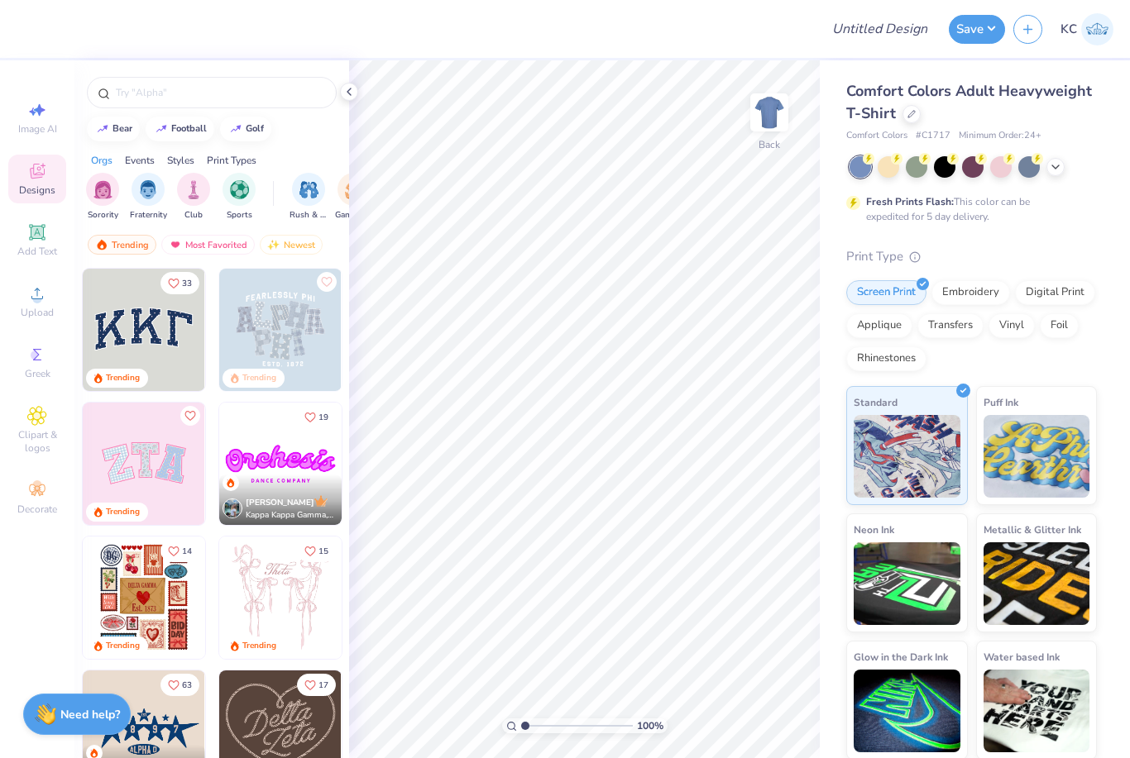
click at [31, 112] on icon at bounding box center [32, 112] width 7 height 8
select select "4"
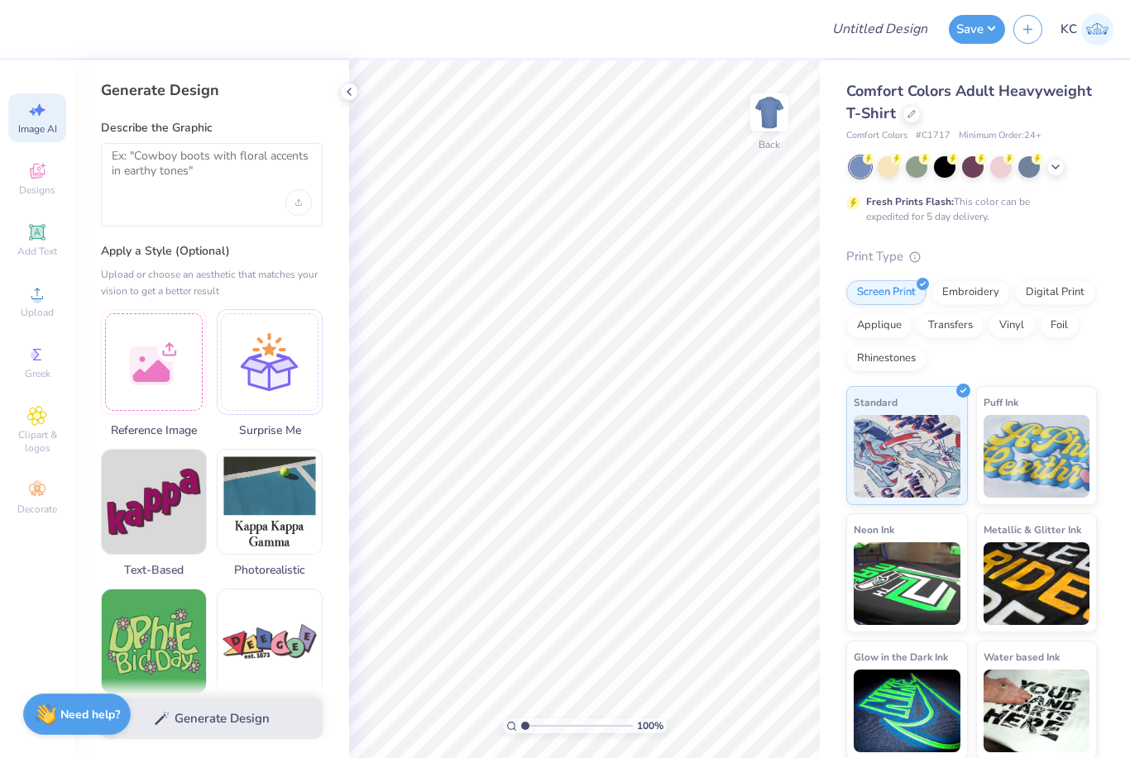
click at [150, 337] on div at bounding box center [154, 362] width 106 height 106
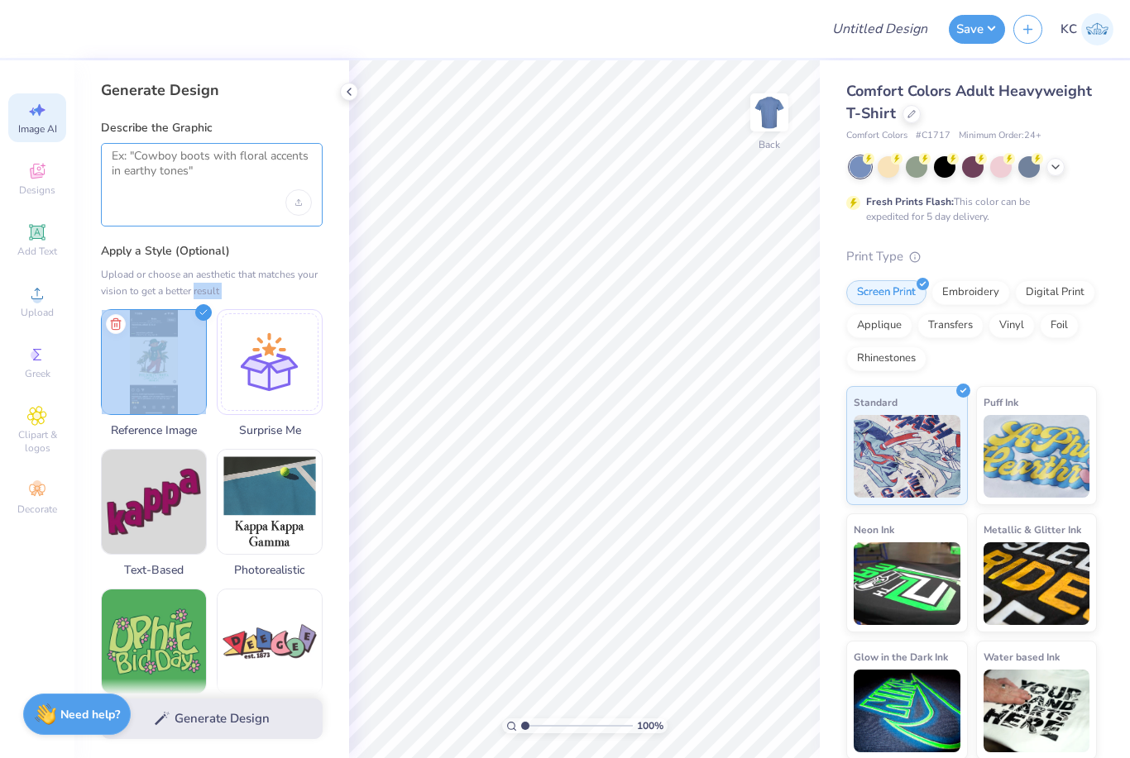
click at [283, 182] on textarea at bounding box center [212, 169] width 200 height 41
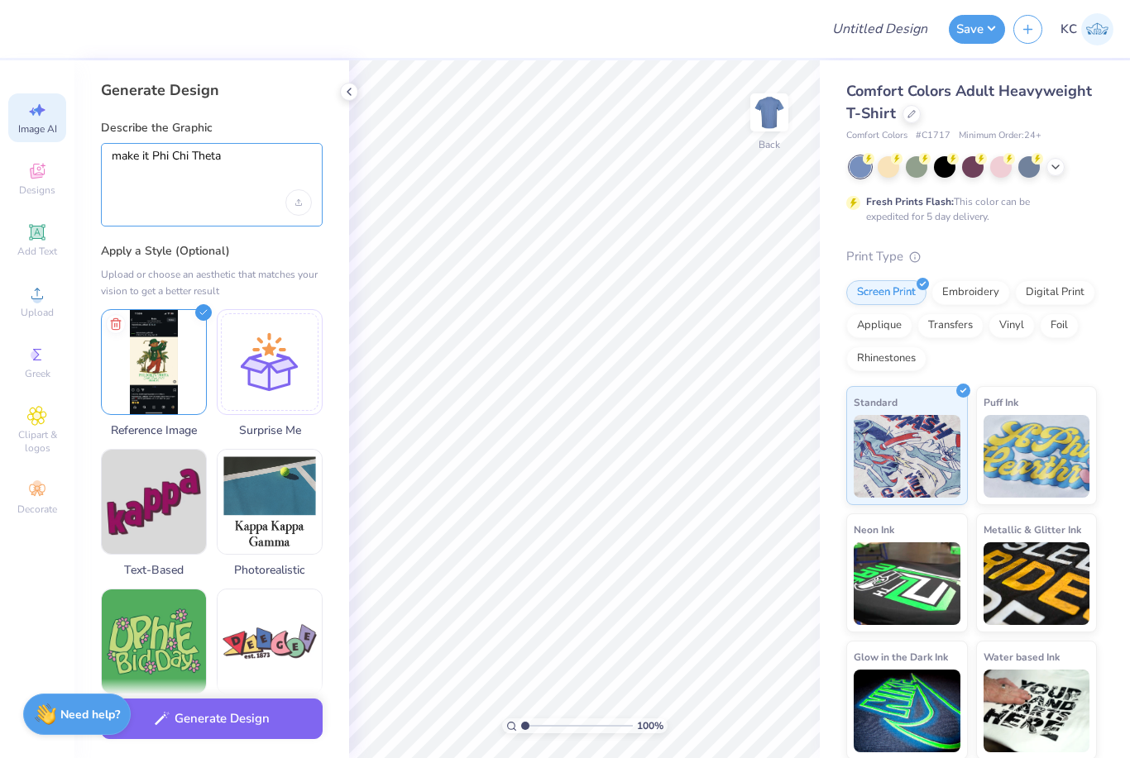
type textarea "make it Phi Chi Theta"
click at [200, 729] on button "Generate Design" at bounding box center [212, 719] width 222 height 41
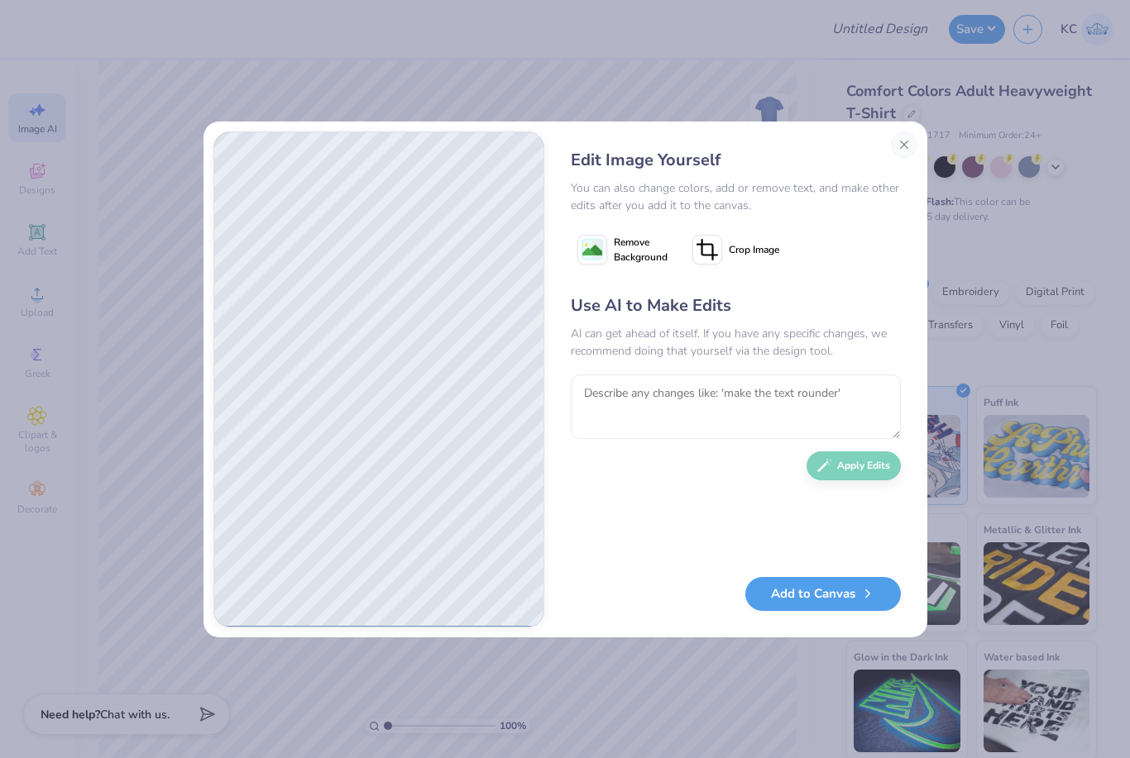
click at [834, 585] on button "Add to Canvas" at bounding box center [822, 594] width 155 height 34
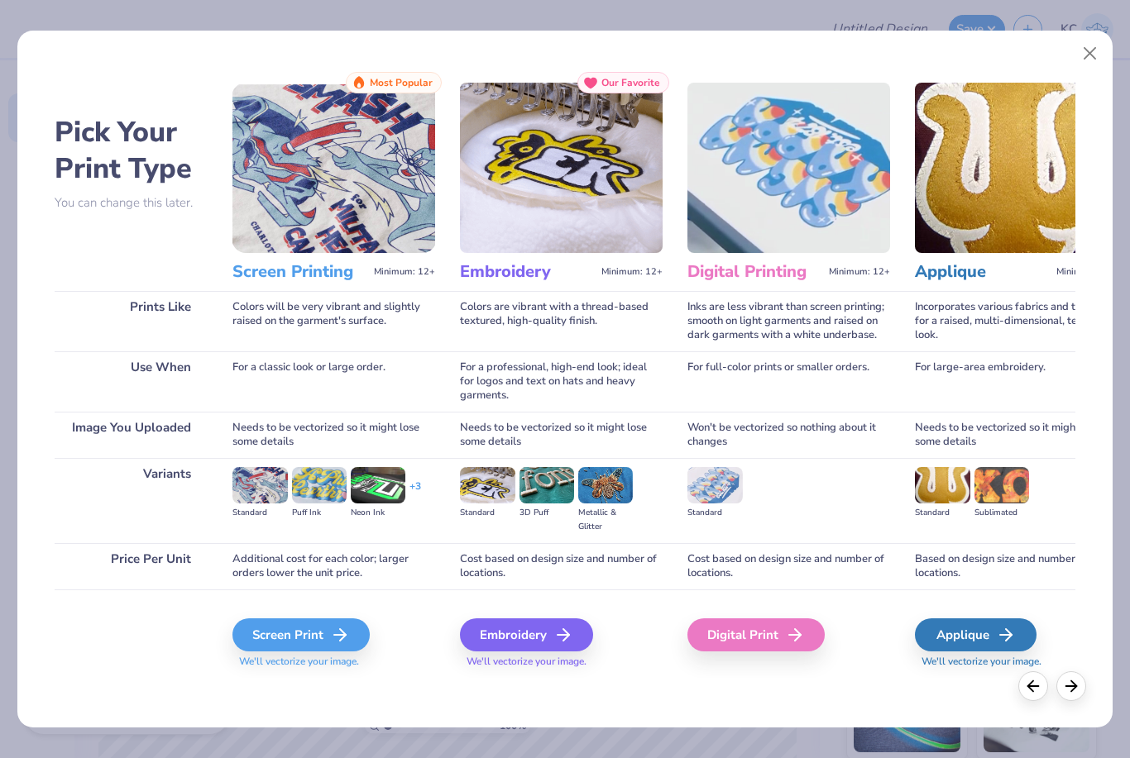
click at [330, 642] on div "Screen Print" at bounding box center [300, 635] width 137 height 33
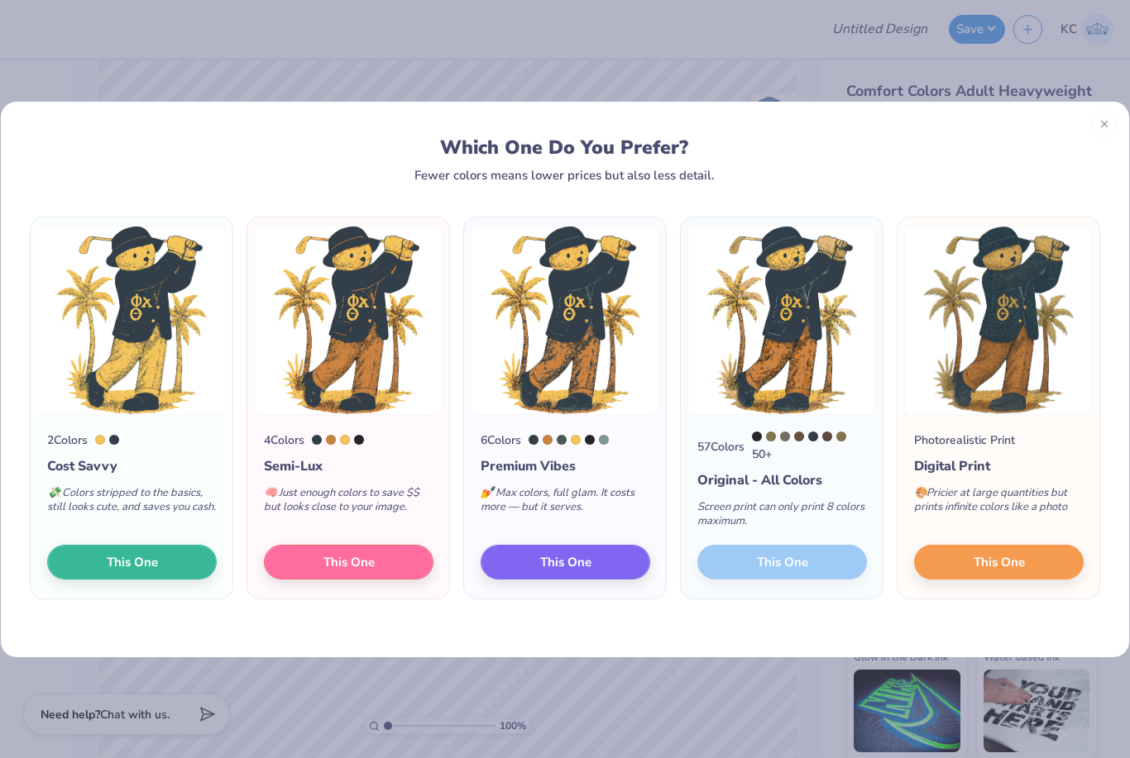
click at [136, 565] on span "This One" at bounding box center [132, 561] width 51 height 19
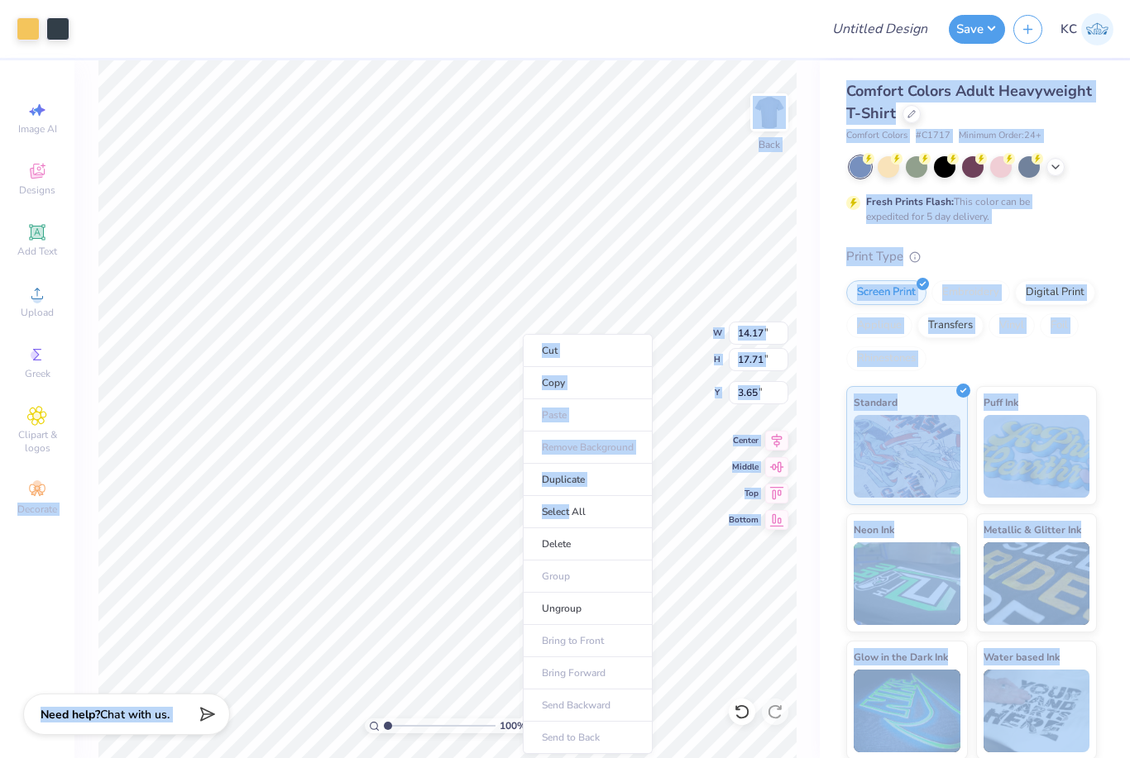
click at [602, 387] on li "Copy" at bounding box center [588, 383] width 130 height 32
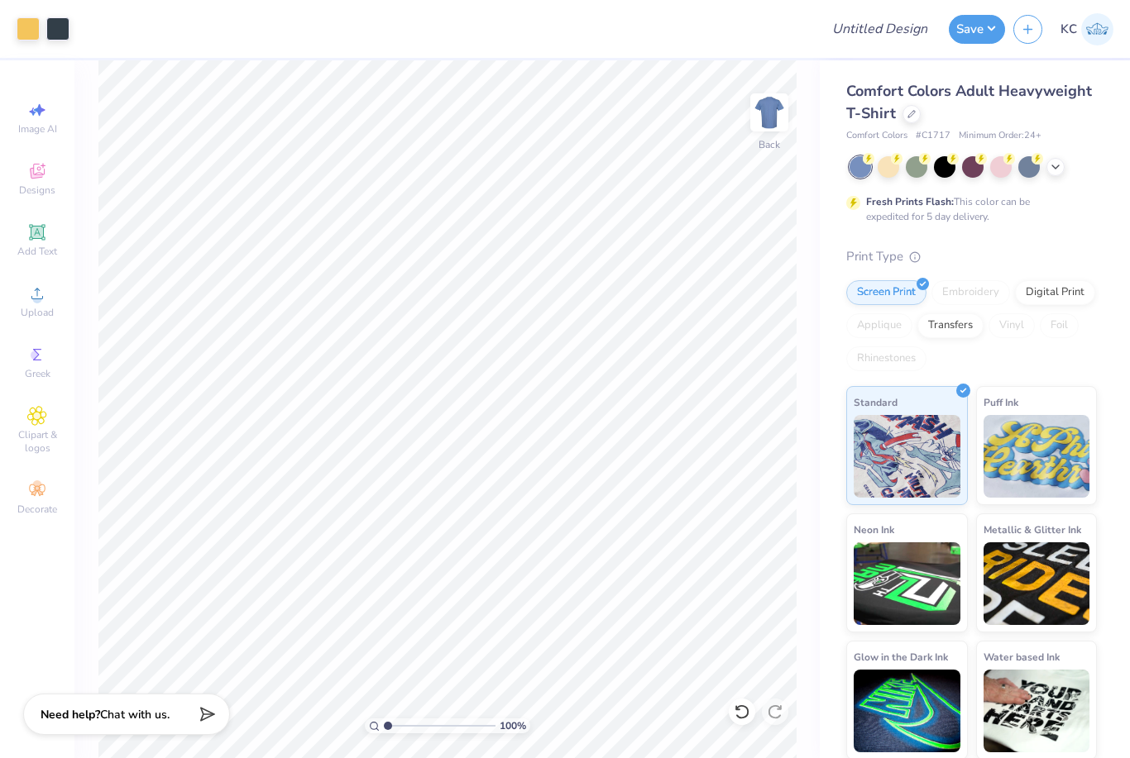
click at [763, 127] on img at bounding box center [769, 112] width 33 height 33
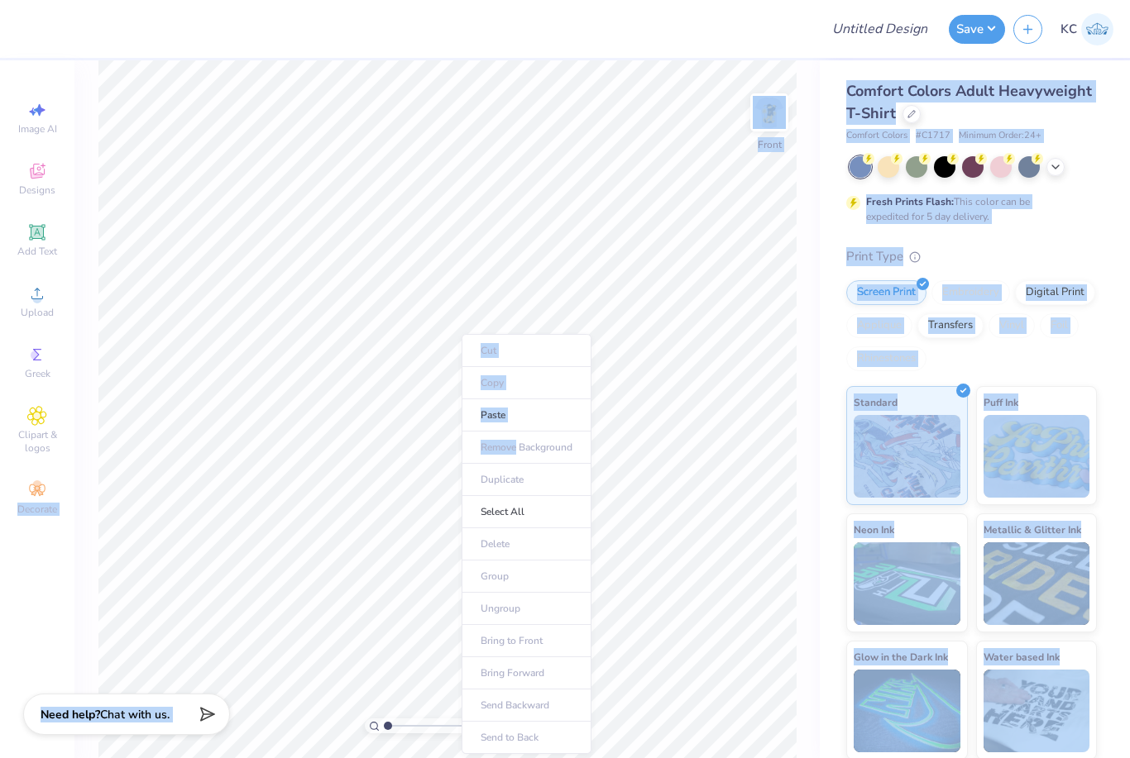
click at [562, 414] on li "Paste" at bounding box center [526, 415] width 130 height 32
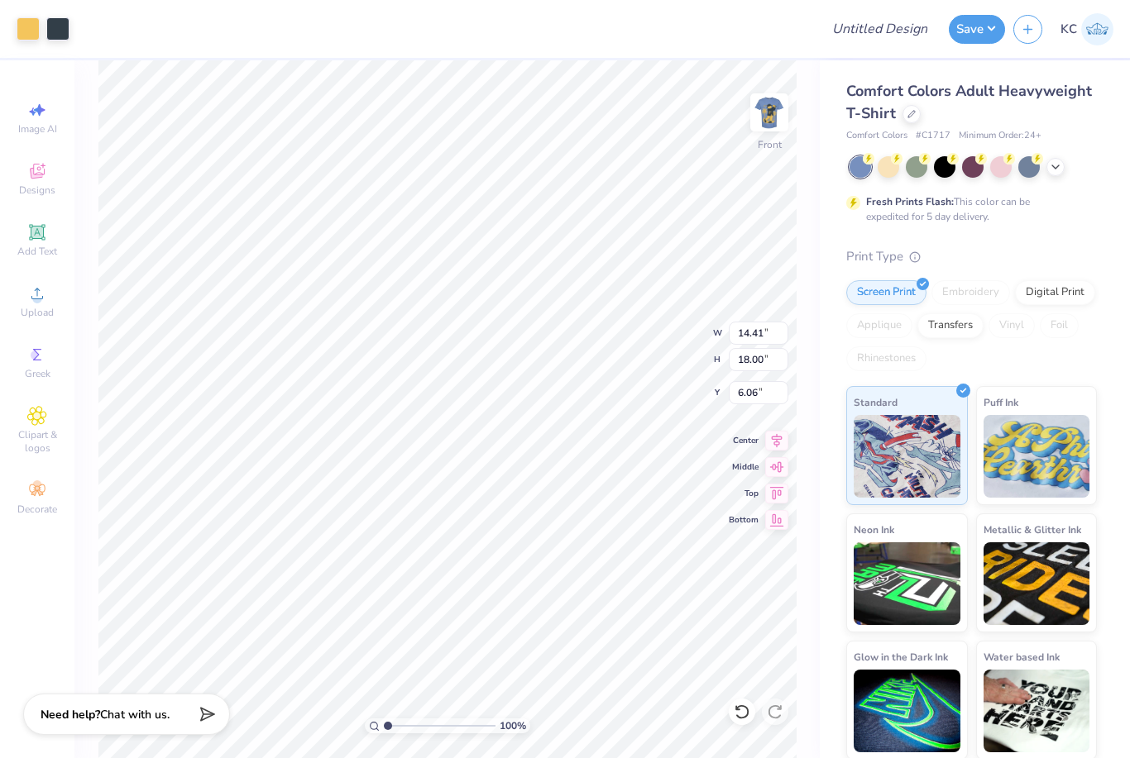
type input "12.09"
type input "15.10"
type input "3.00"
click at [1003, 158] on icon at bounding box center [1009, 159] width 12 height 12
click at [1049, 170] on icon at bounding box center [1055, 166] width 13 height 13
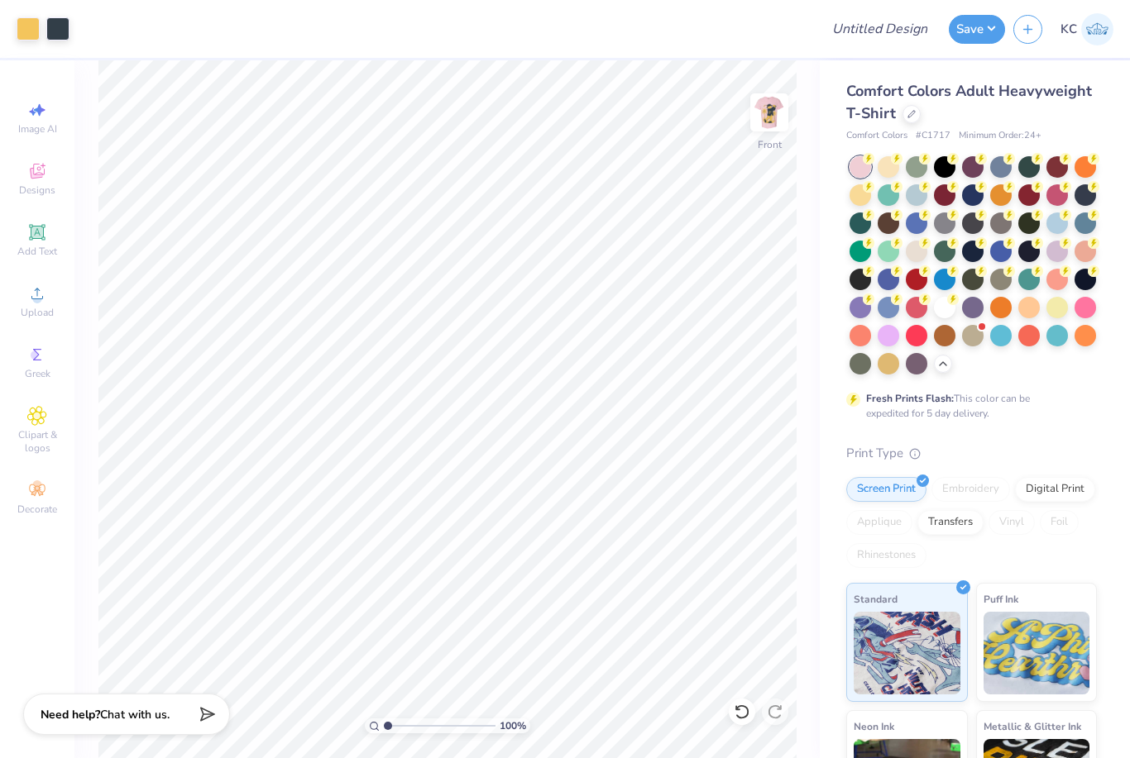
click at [1054, 218] on div at bounding box center [1057, 224] width 22 height 22
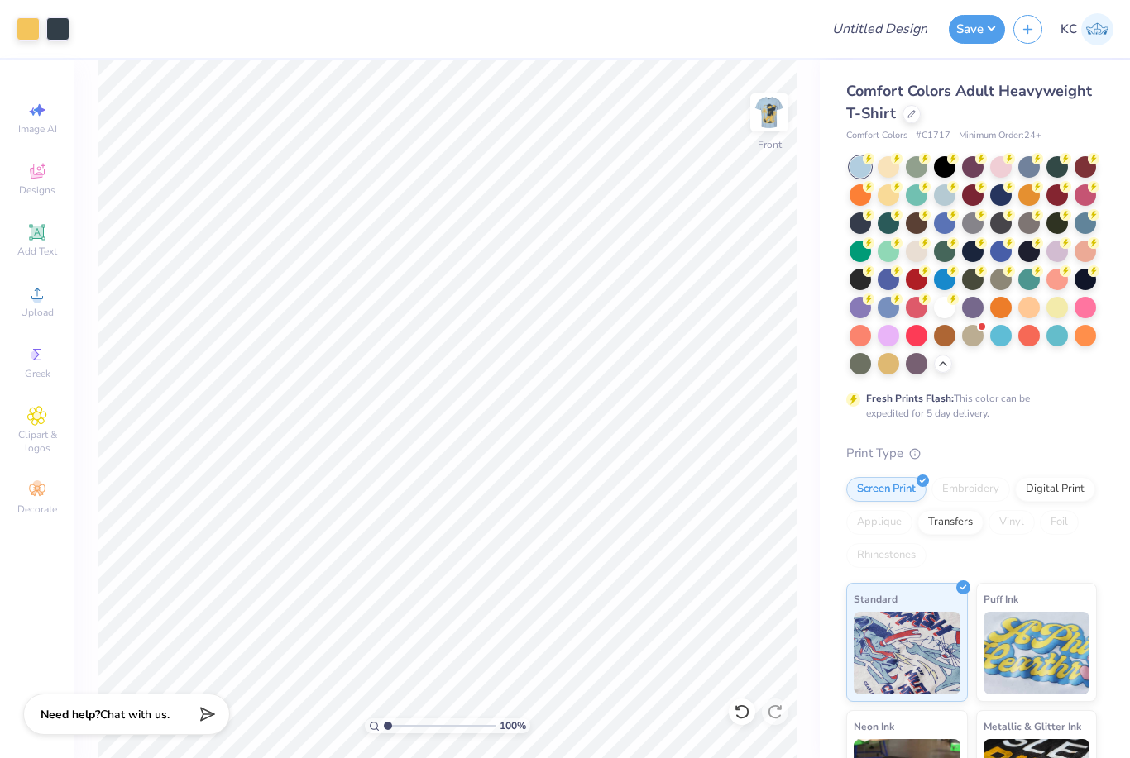
click at [1089, 195] on div at bounding box center [1085, 195] width 22 height 22
click at [1088, 217] on icon at bounding box center [1094, 215] width 12 height 12
click at [948, 284] on div at bounding box center [945, 280] width 22 height 22
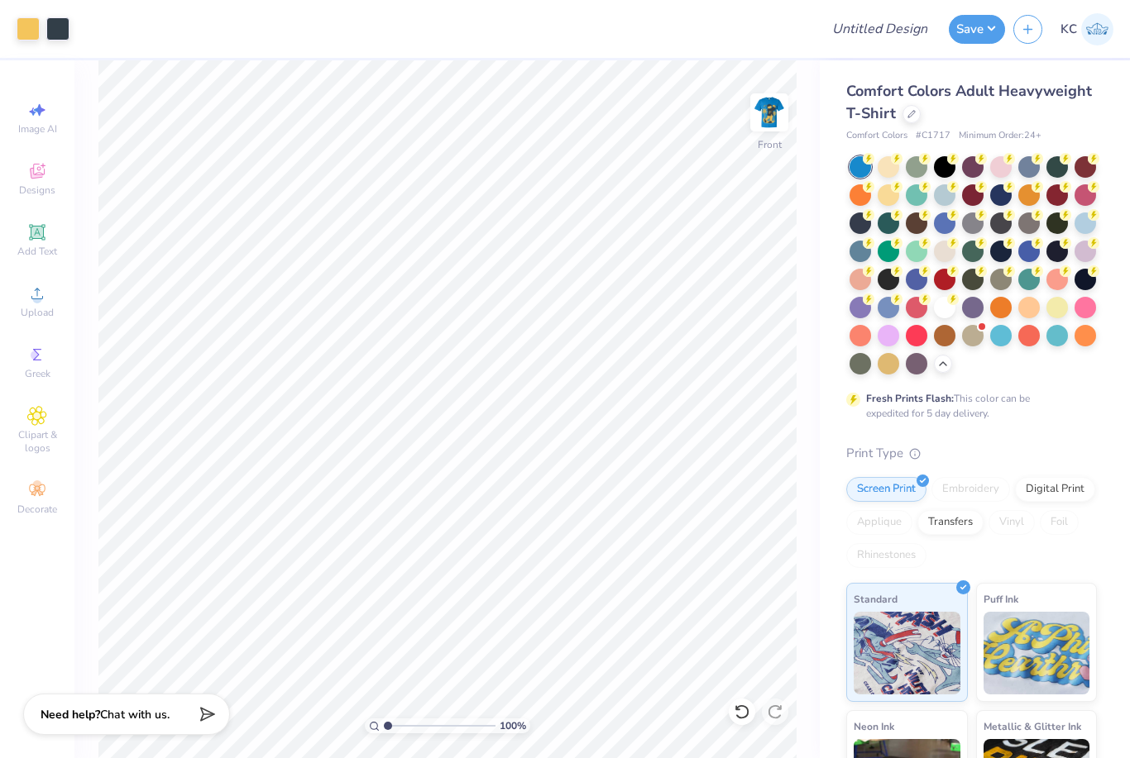
click at [879, 308] on div at bounding box center [888, 308] width 22 height 22
click at [860, 251] on div at bounding box center [860, 252] width 22 height 22
click at [945, 196] on div at bounding box center [945, 195] width 22 height 22
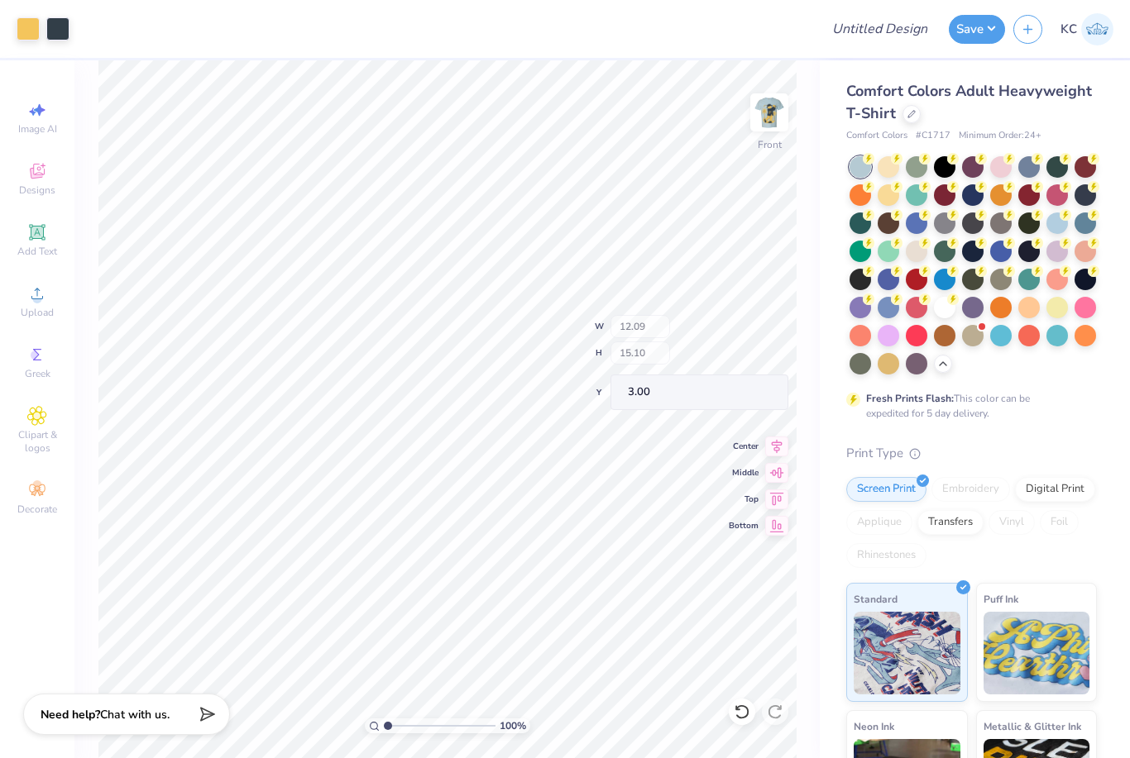
click at [412, 719] on input "range" at bounding box center [440, 726] width 112 height 15
click at [782, 117] on img at bounding box center [769, 112] width 33 height 33
click at [781, 107] on img at bounding box center [769, 112] width 33 height 33
type input "1"
click at [31, 108] on icon at bounding box center [37, 110] width 20 height 20
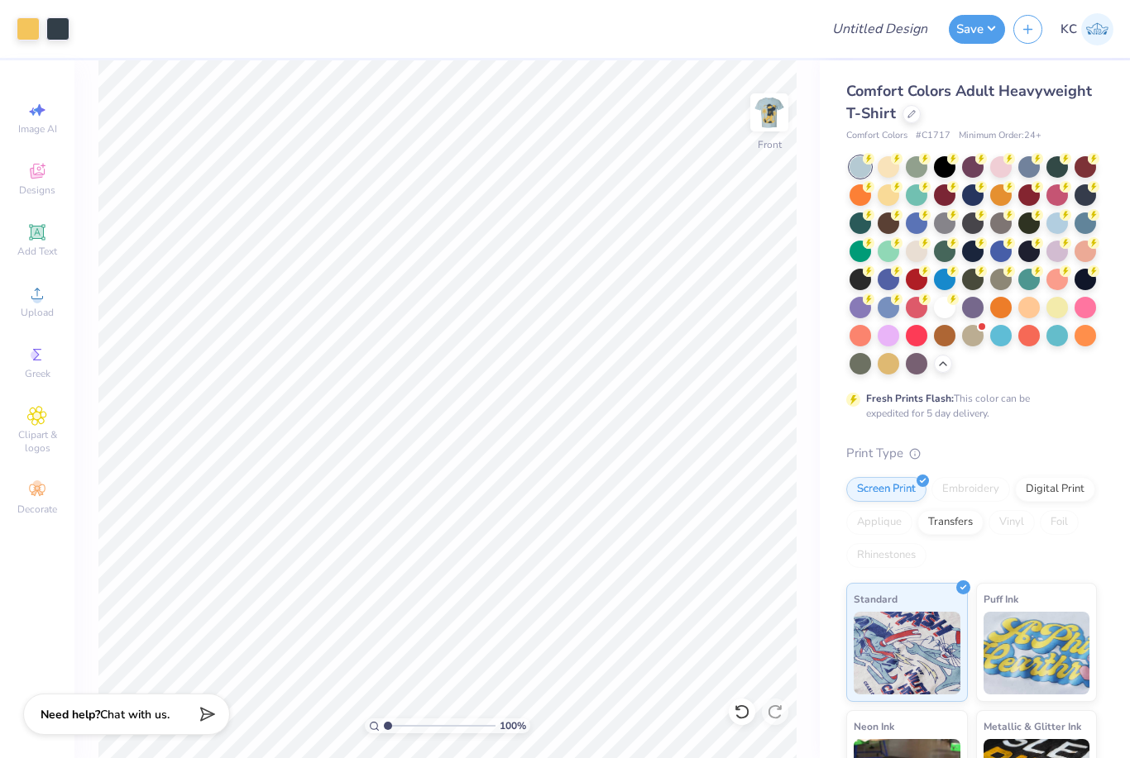
select select "4"
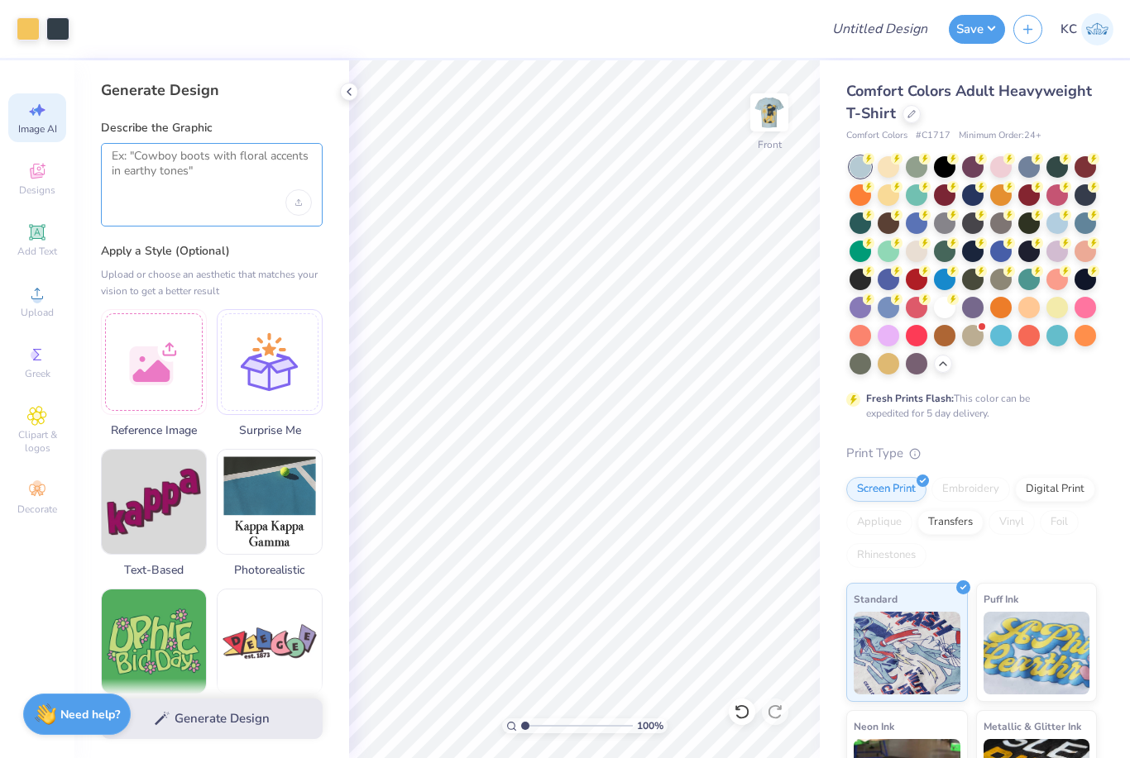
click at [152, 157] on textarea at bounding box center [212, 169] width 200 height 41
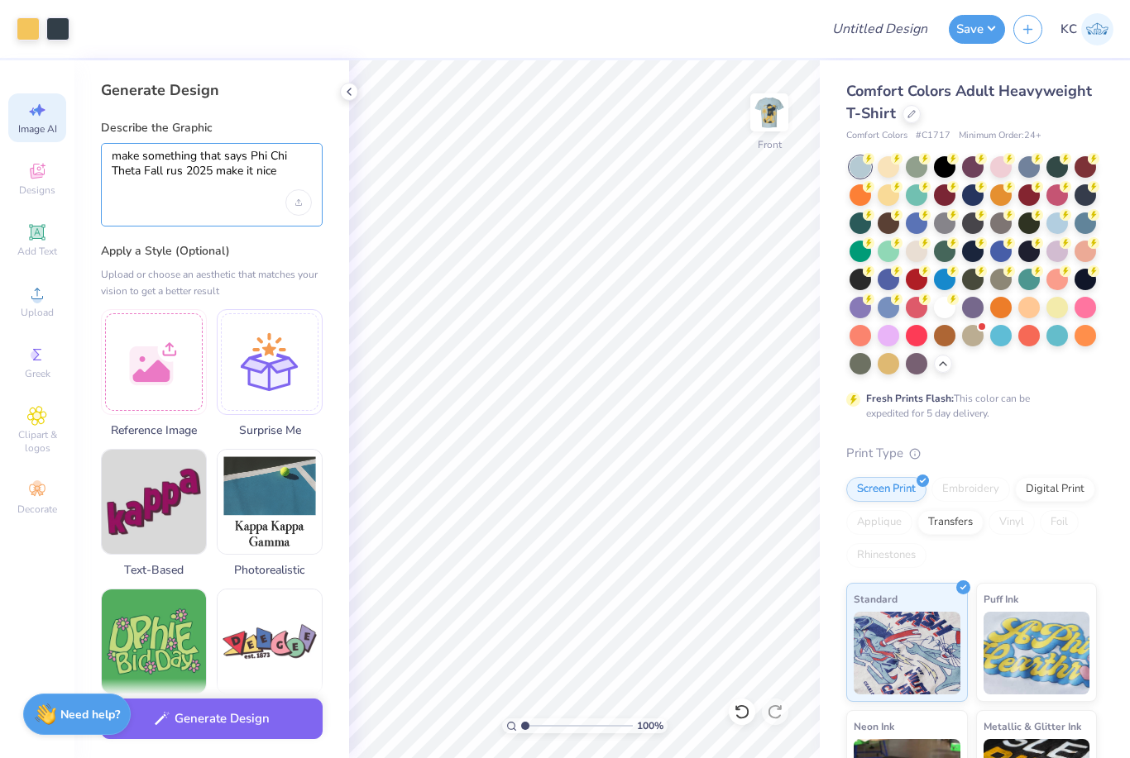
type textarea "make something that says Phi Chi Theta Fall rus 2025 make it nice"
click at [258, 701] on button "Generate Design" at bounding box center [212, 719] width 222 height 41
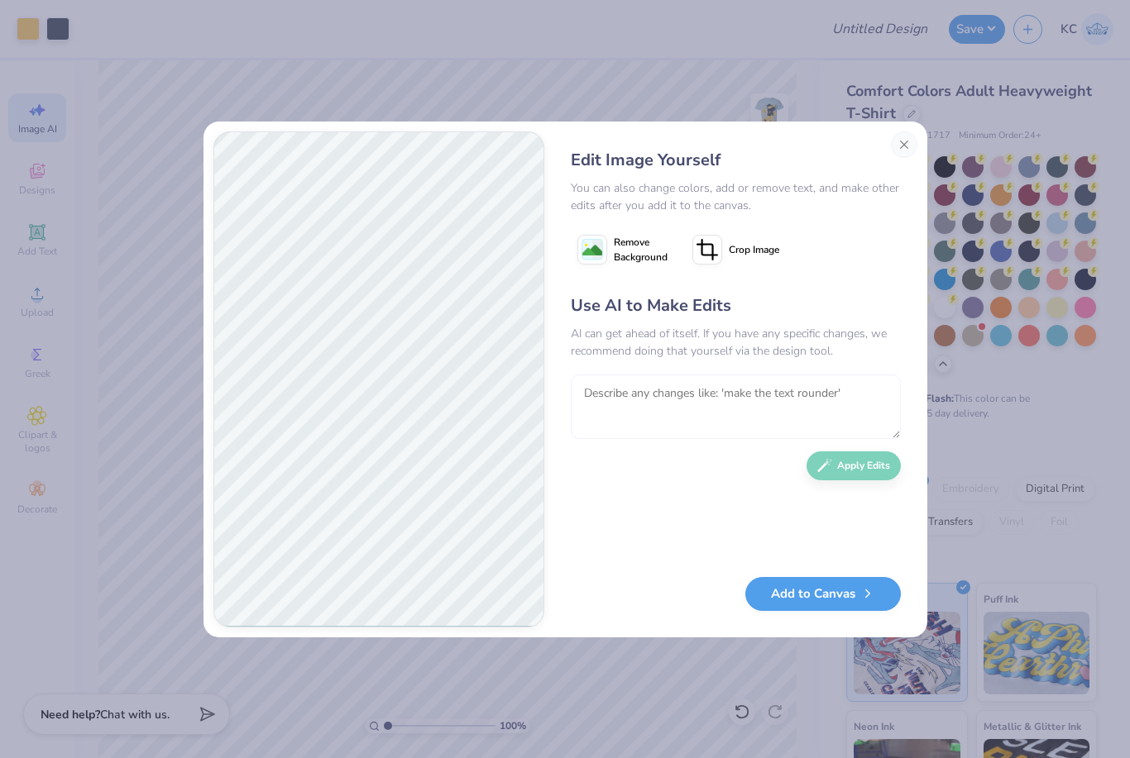
click at [705, 396] on textarea at bounding box center [736, 407] width 330 height 65
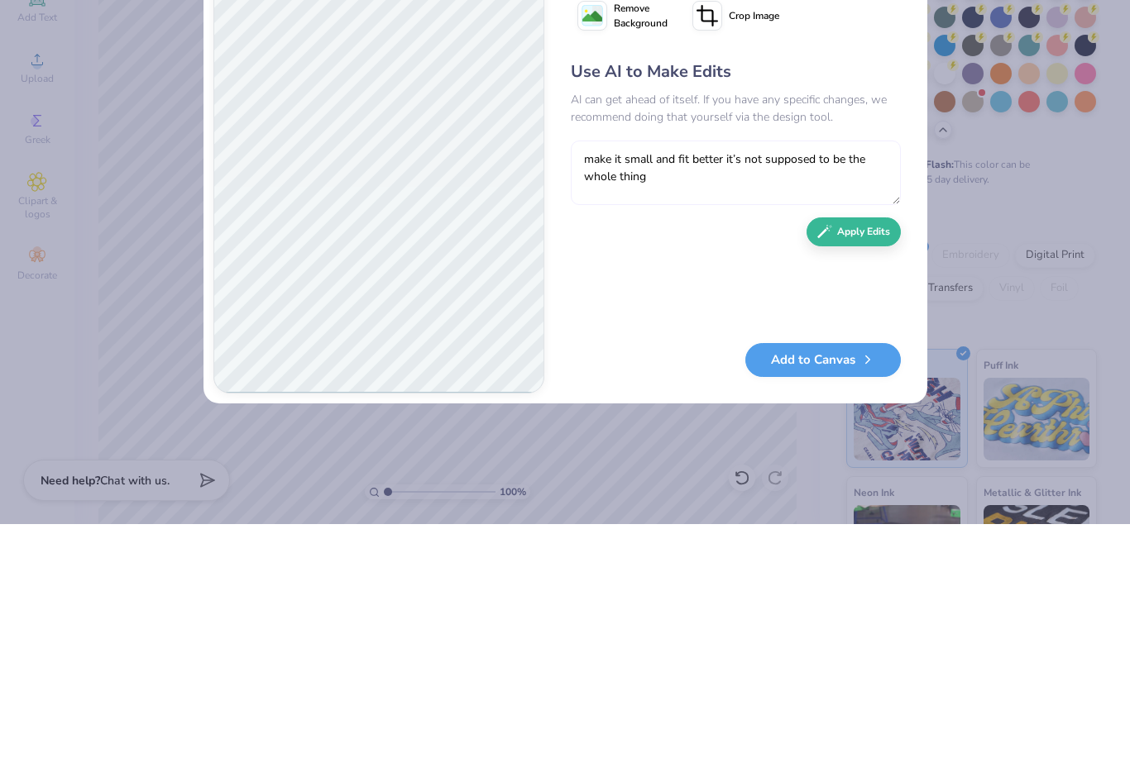
type textarea "make it small and fit better it’s not supposed to be the whole thing"
click at [881, 452] on button "Apply Edits" at bounding box center [853, 466] width 94 height 29
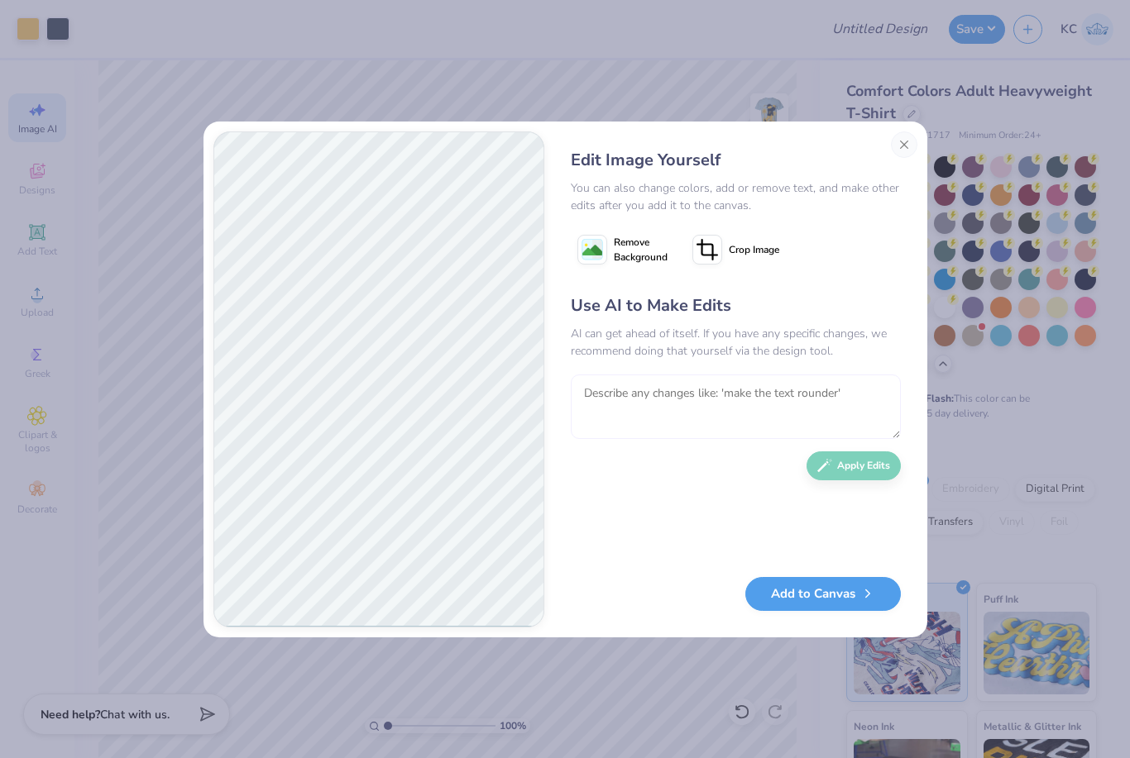
click at [694, 385] on textarea at bounding box center [736, 407] width 330 height 65
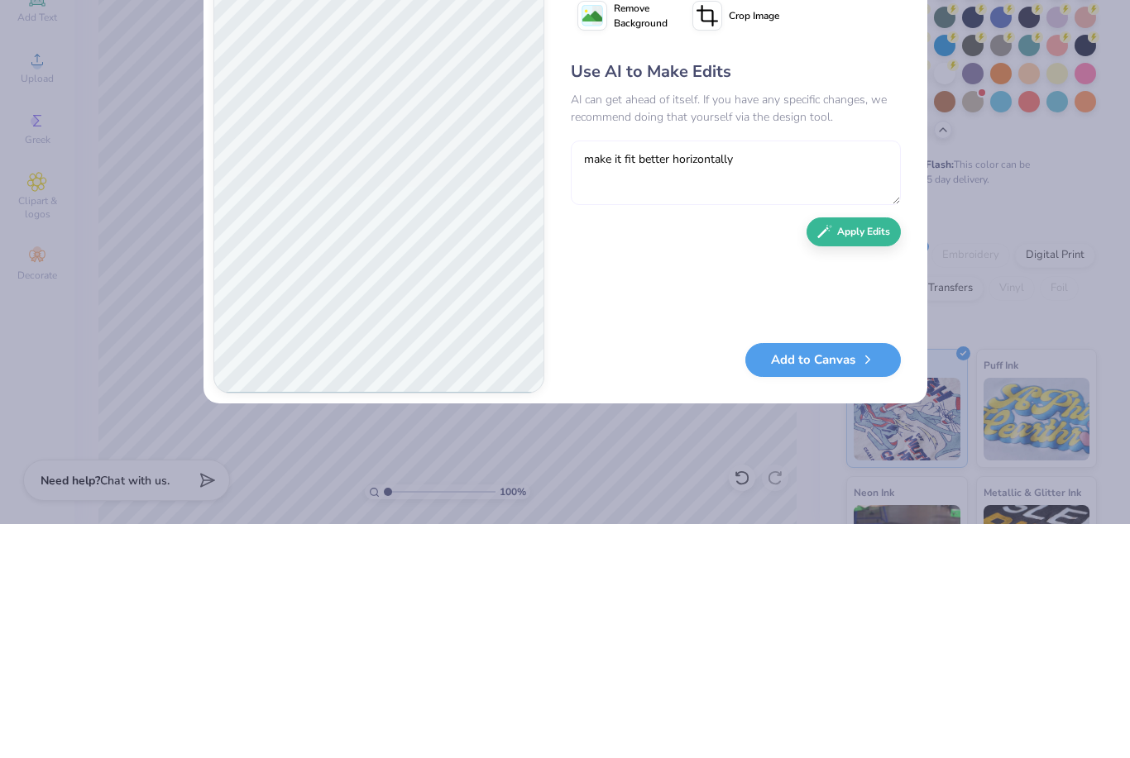
type textarea "make it fit better horizontally"
click at [892, 452] on button "Apply Edits" at bounding box center [853, 466] width 94 height 29
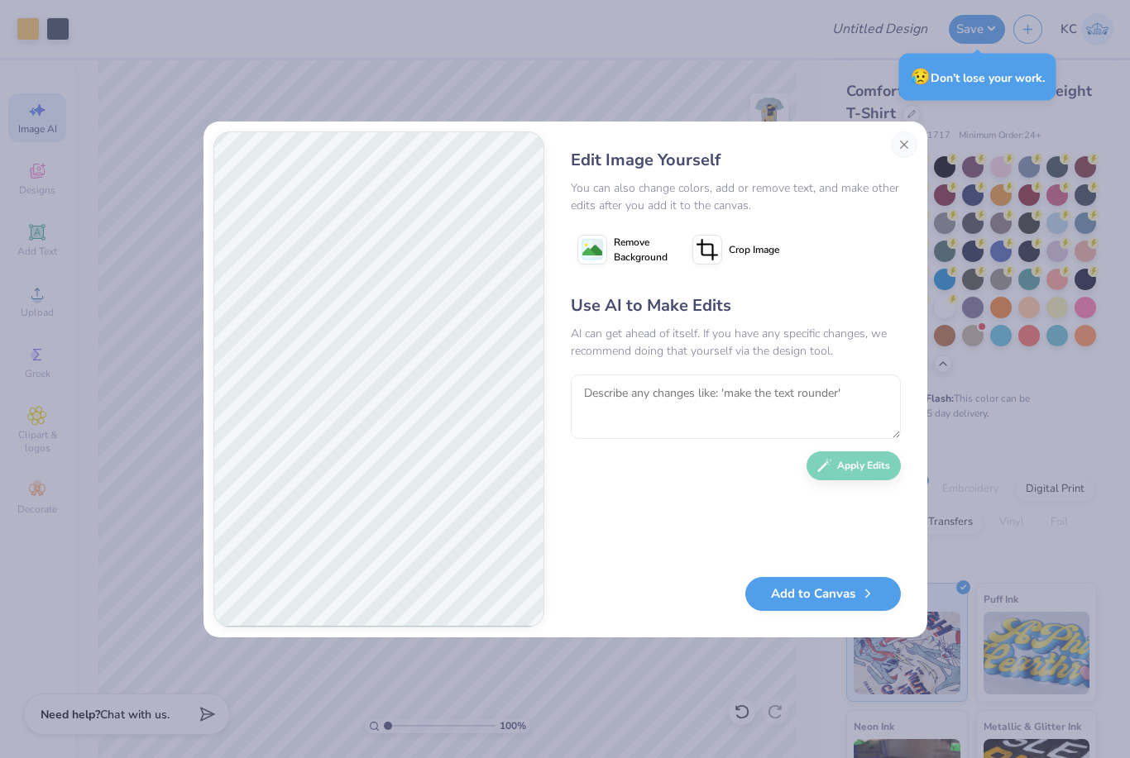
click at [944, 119] on div "Edit Image Yourself You can also change colors, add or remove text, and make ot…" at bounding box center [565, 379] width 1130 height 758
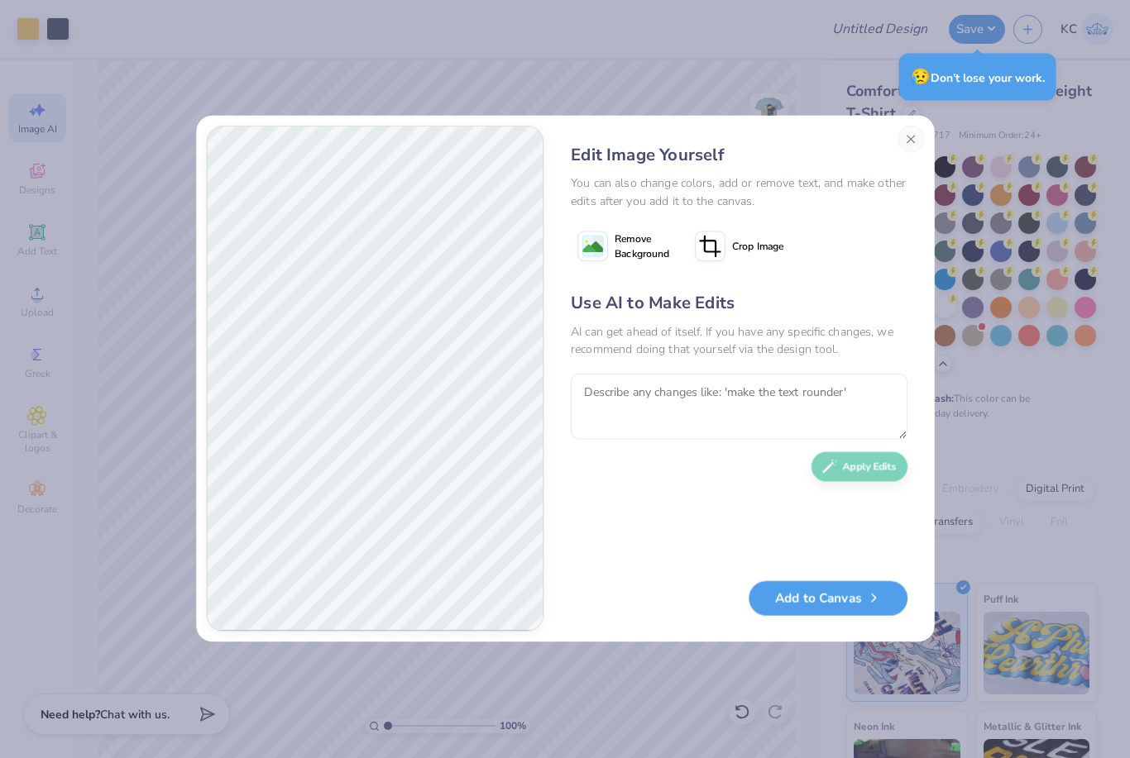
click at [909, 142] on button "Close" at bounding box center [910, 140] width 27 height 27
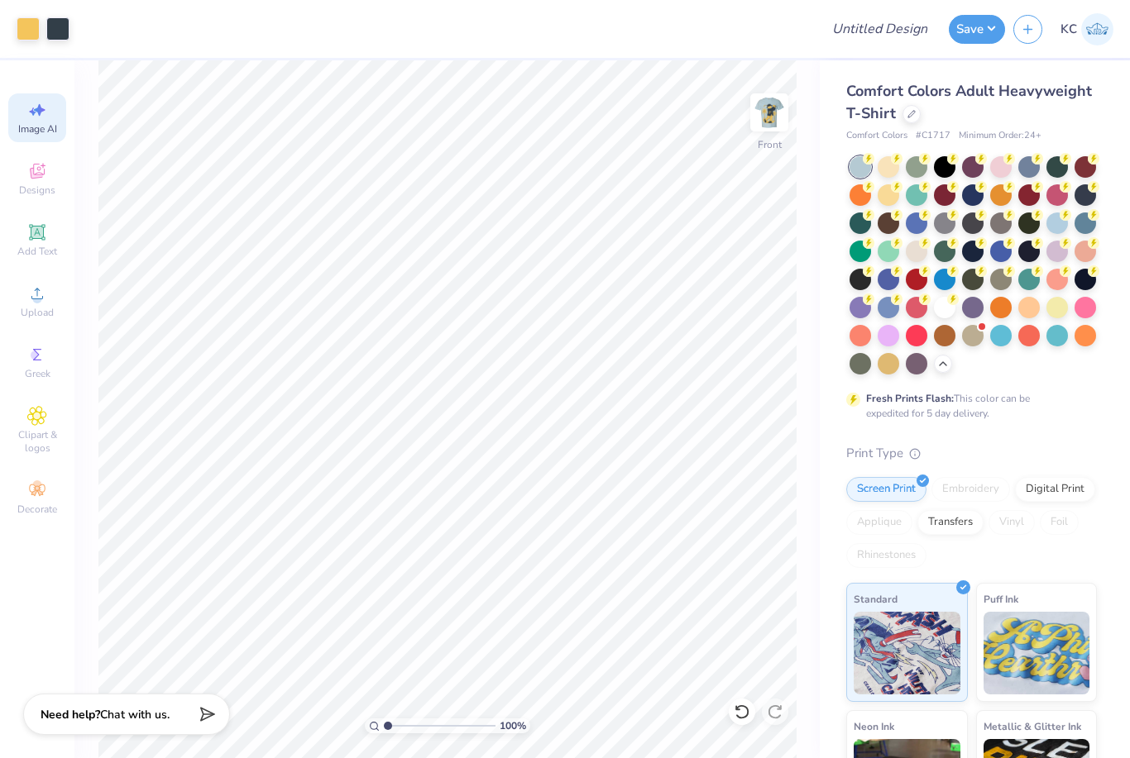
click at [25, 363] on div "Greek" at bounding box center [37, 362] width 58 height 49
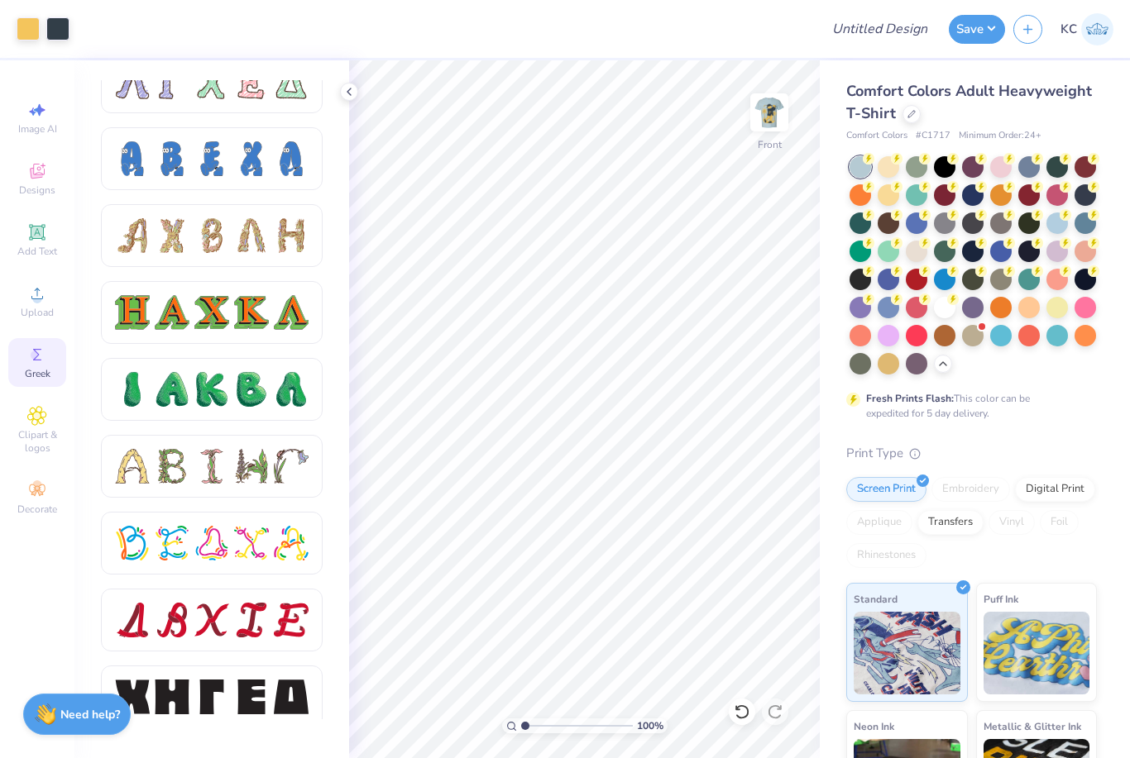
scroll to position [1677, 0]
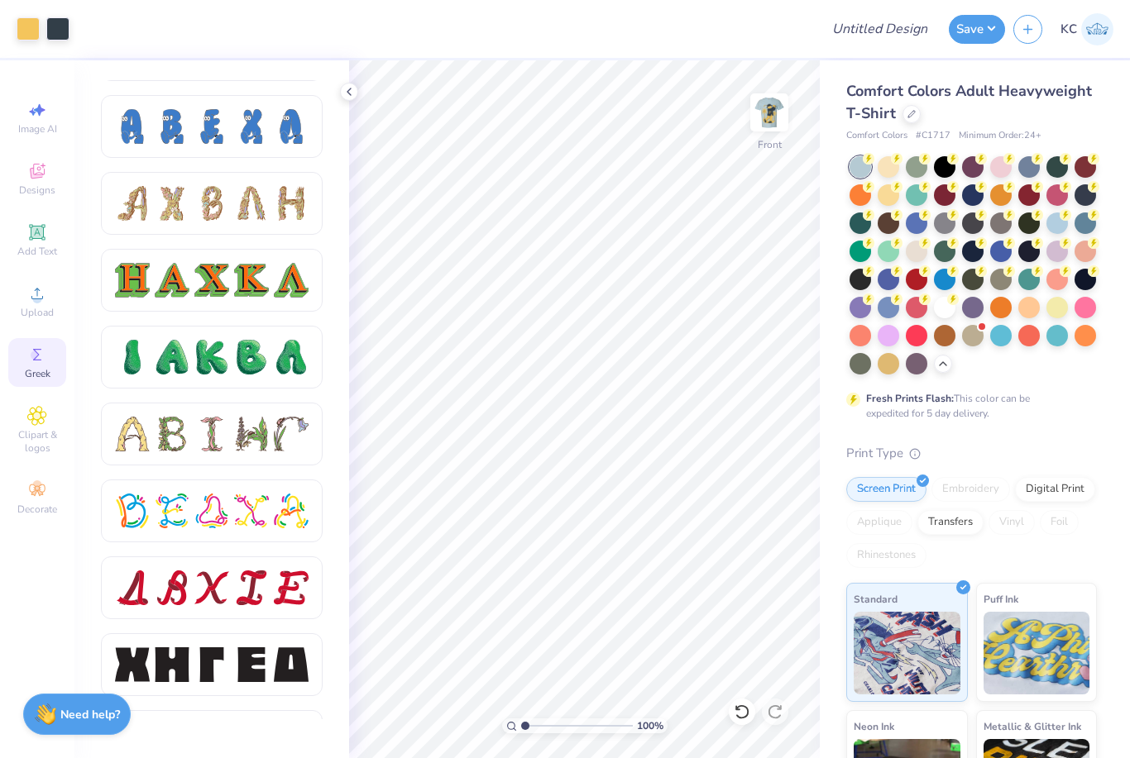
click at [153, 356] on div at bounding box center [212, 357] width 194 height 35
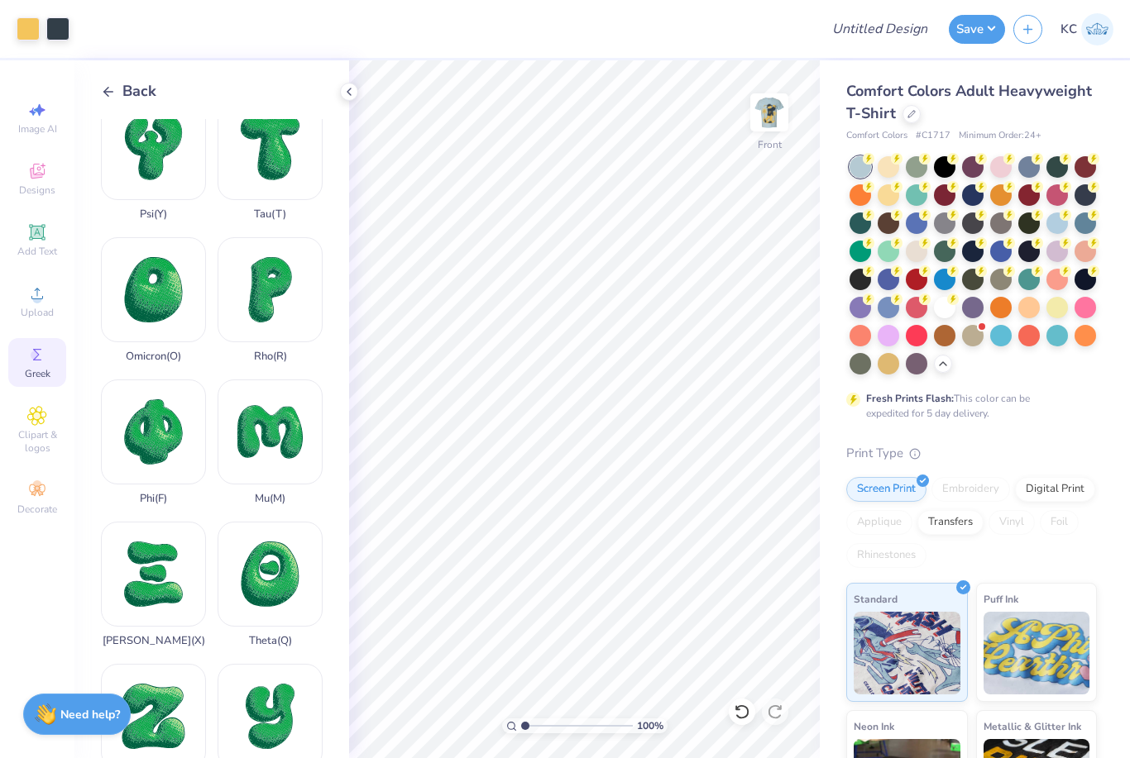
scroll to position [1018, 0]
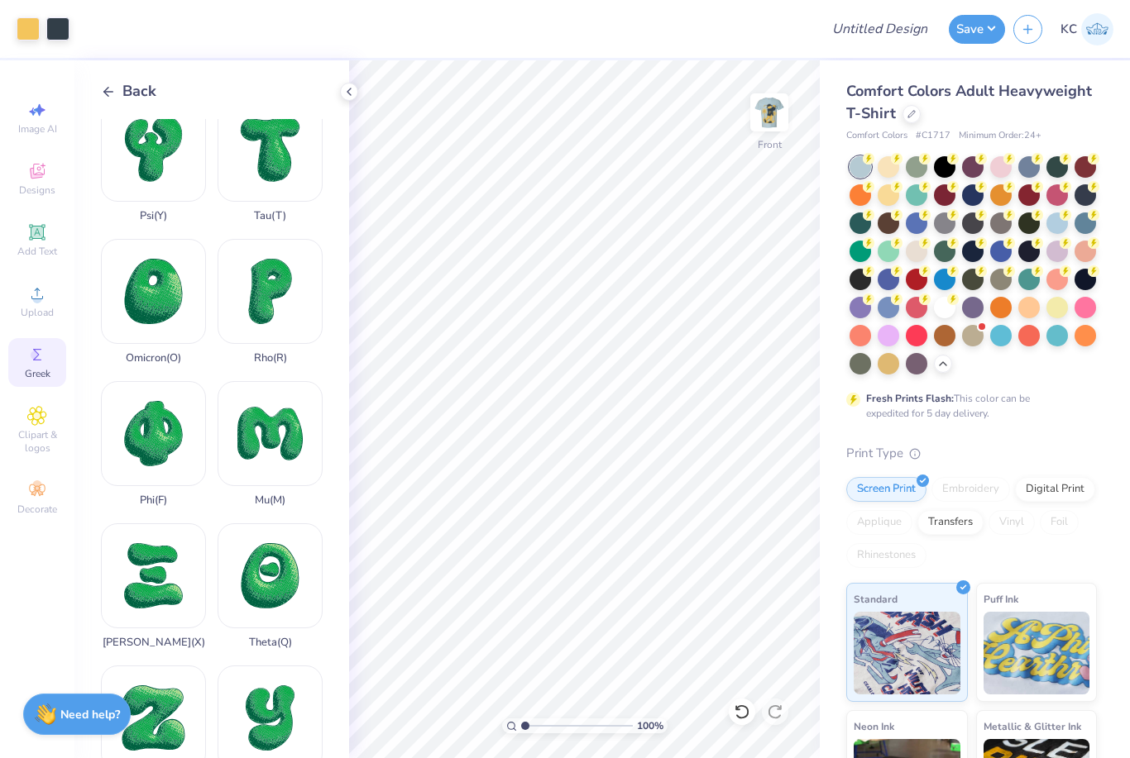
click at [145, 424] on div "Phi ( F )" at bounding box center [153, 444] width 105 height 126
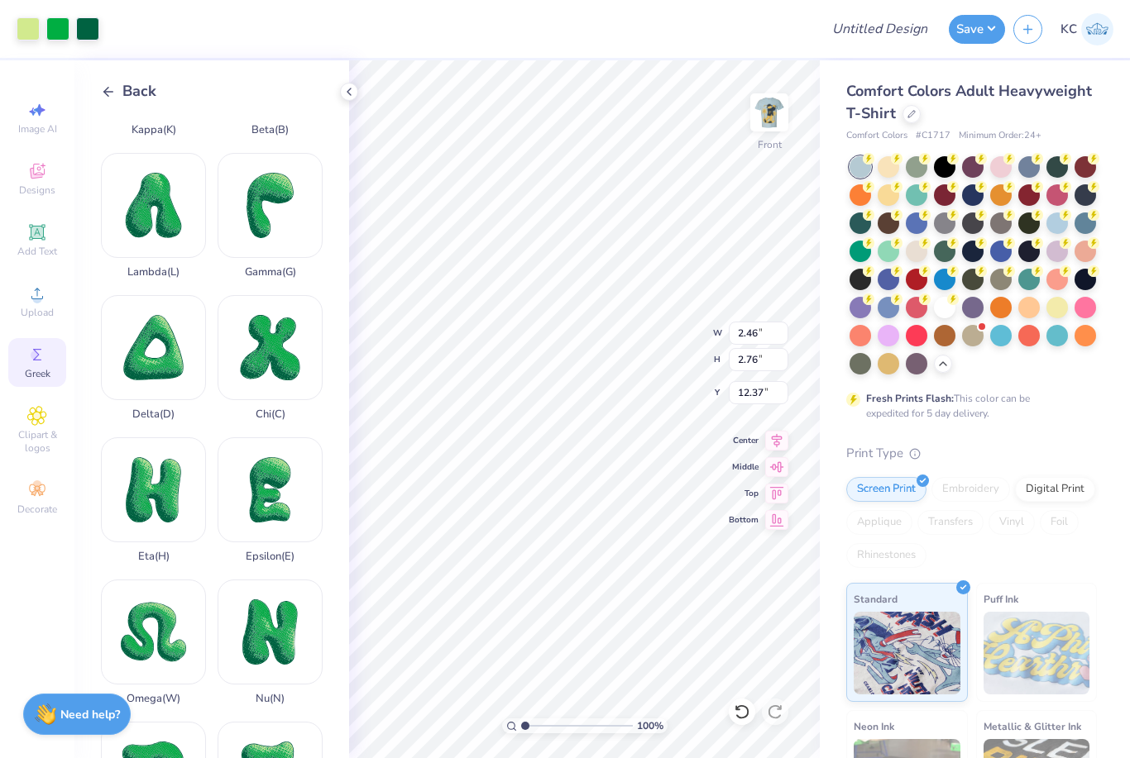
scroll to position [246, 0]
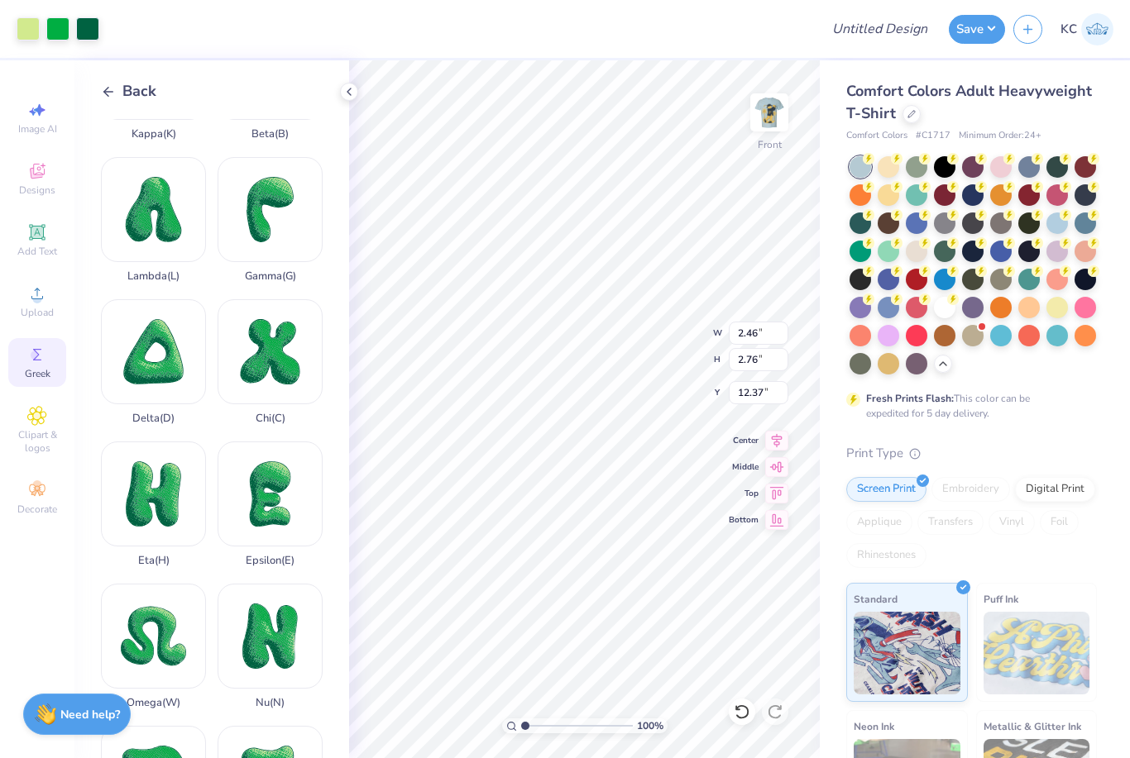
click at [263, 347] on div "Chi ( C )" at bounding box center [270, 362] width 105 height 126
type input "2.24"
type input "2.46"
type input "12.52"
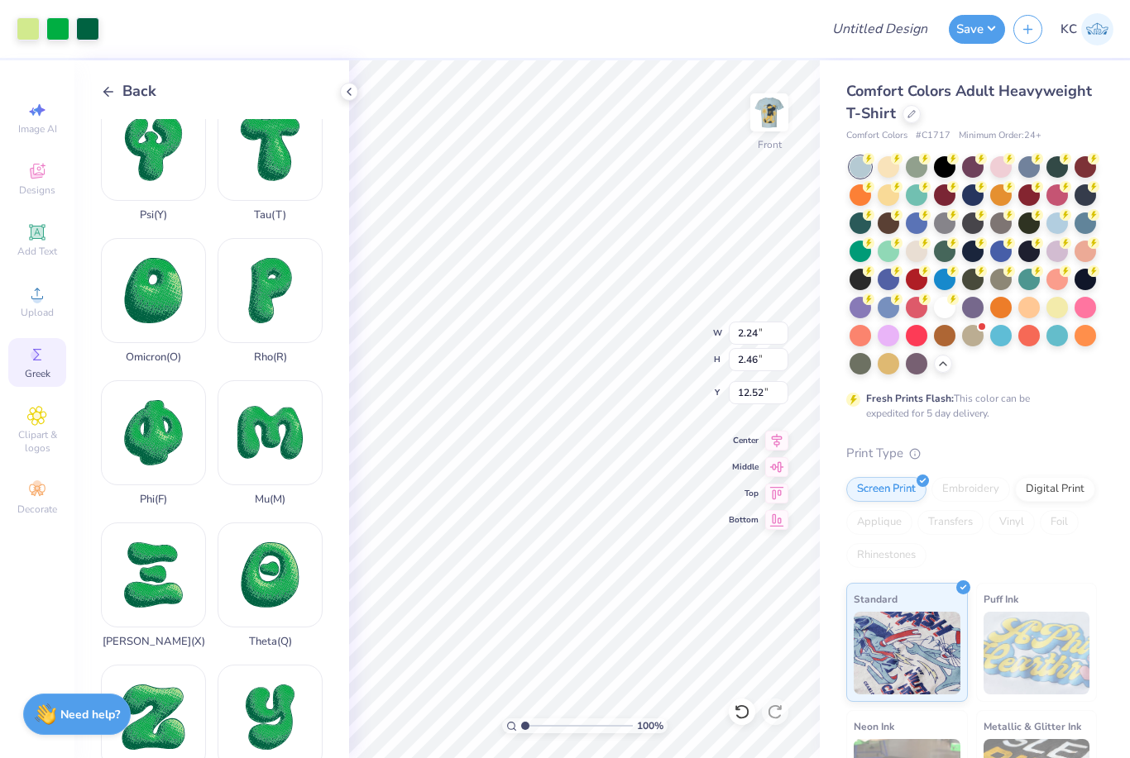
scroll to position [1018, 0]
click at [258, 539] on div "Theta ( Q )" at bounding box center [270, 587] width 105 height 126
type input "2.19"
type input "2.48"
type input "18.43"
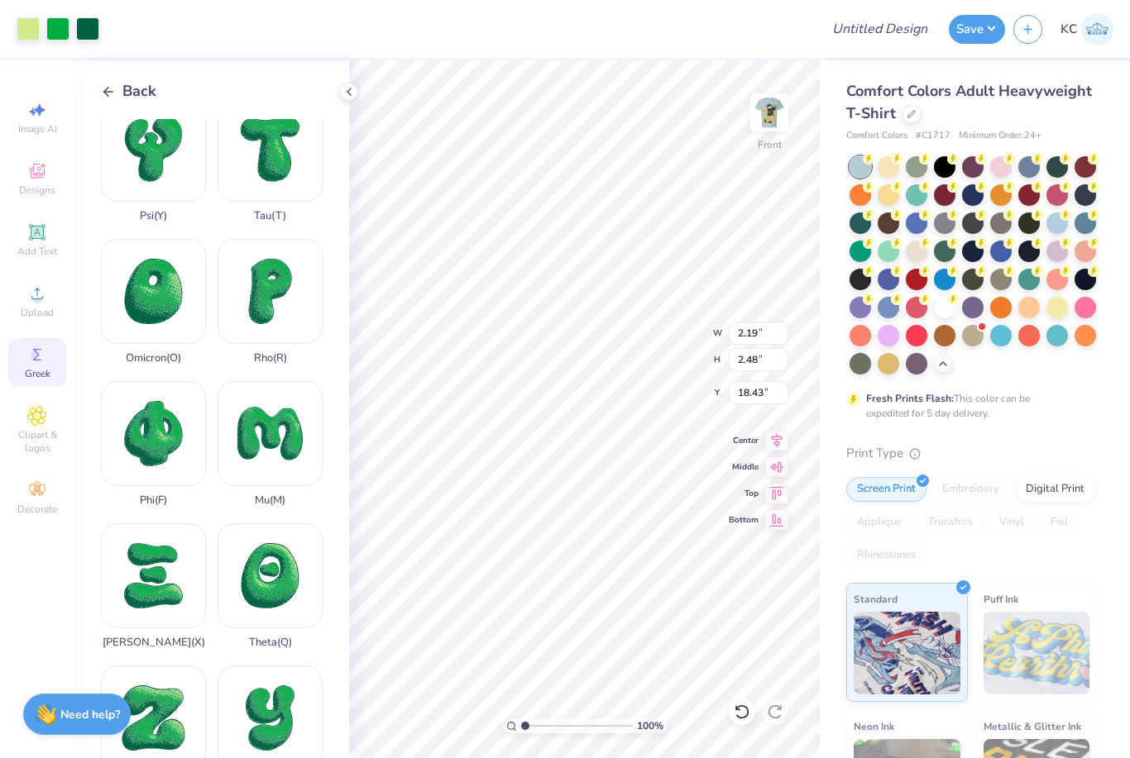
type input "1.24"
type input "1.40"
type input "19.51"
type input "18.67"
type input "2.24"
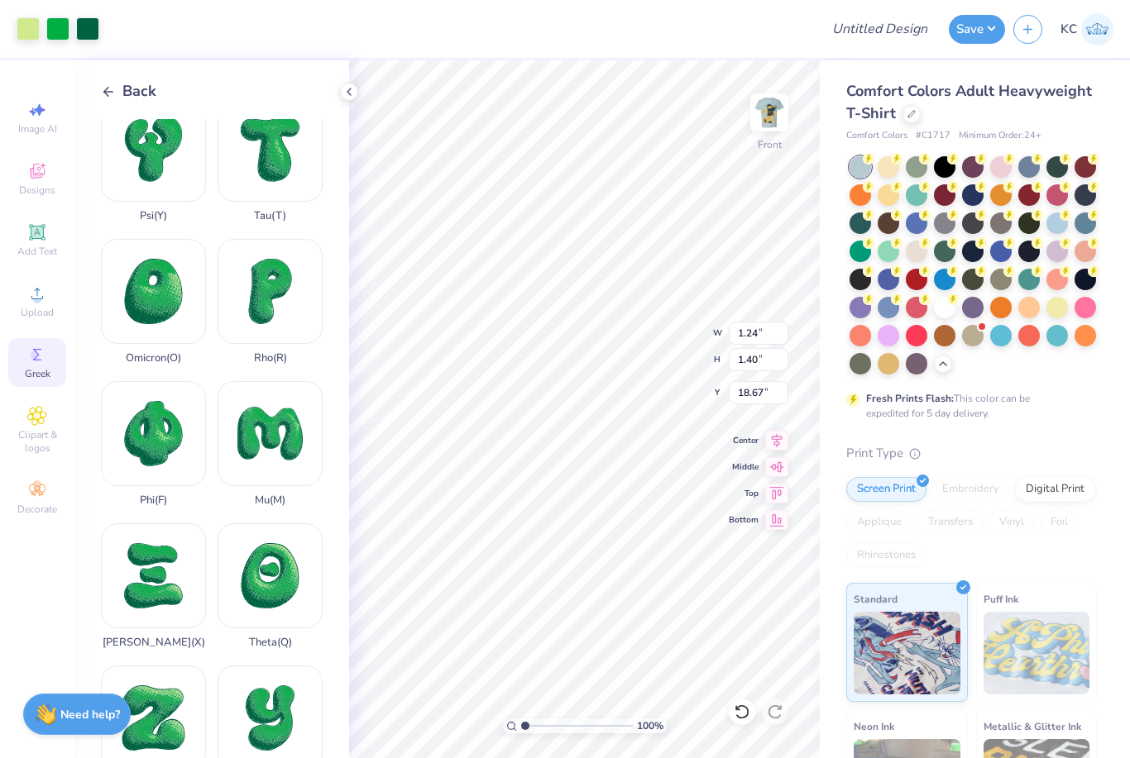
type input "2.46"
type input "18.67"
type input "1.39"
type input "1.52"
type input "18.67"
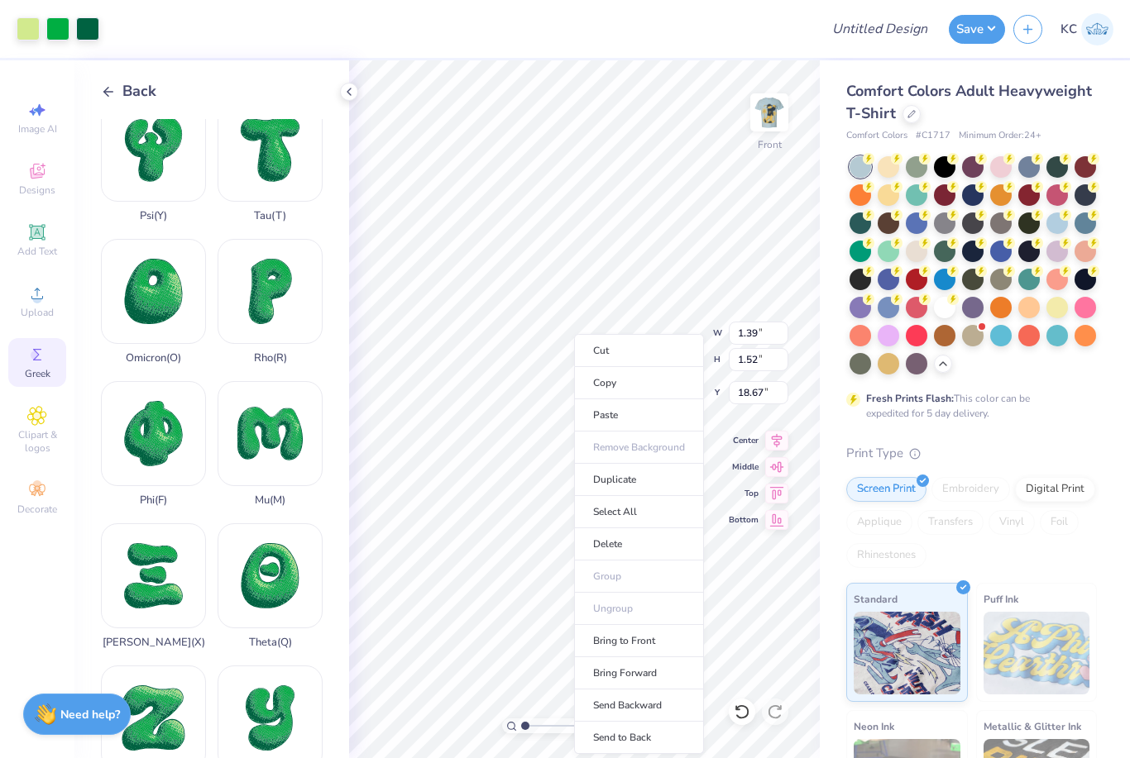
type input "1.01"
type input "1.11"
type input "19.08"
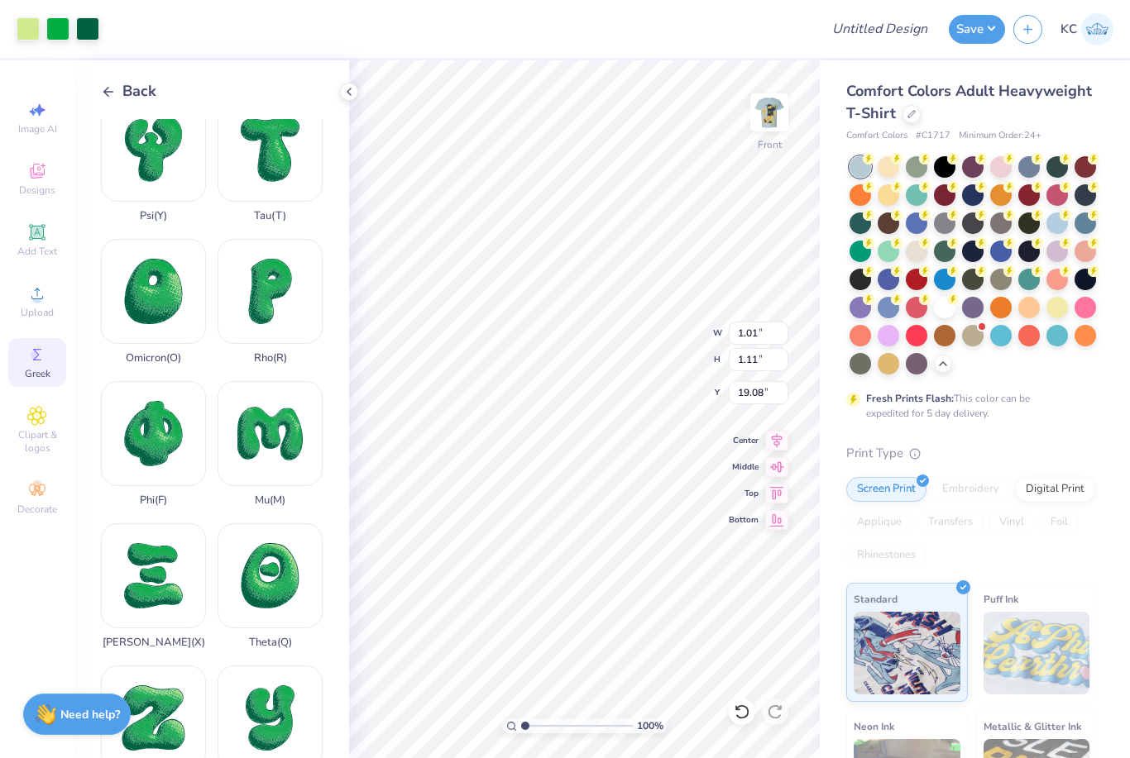
type input "18.96"
type input "1.24"
type input "1.40"
type input "18.67"
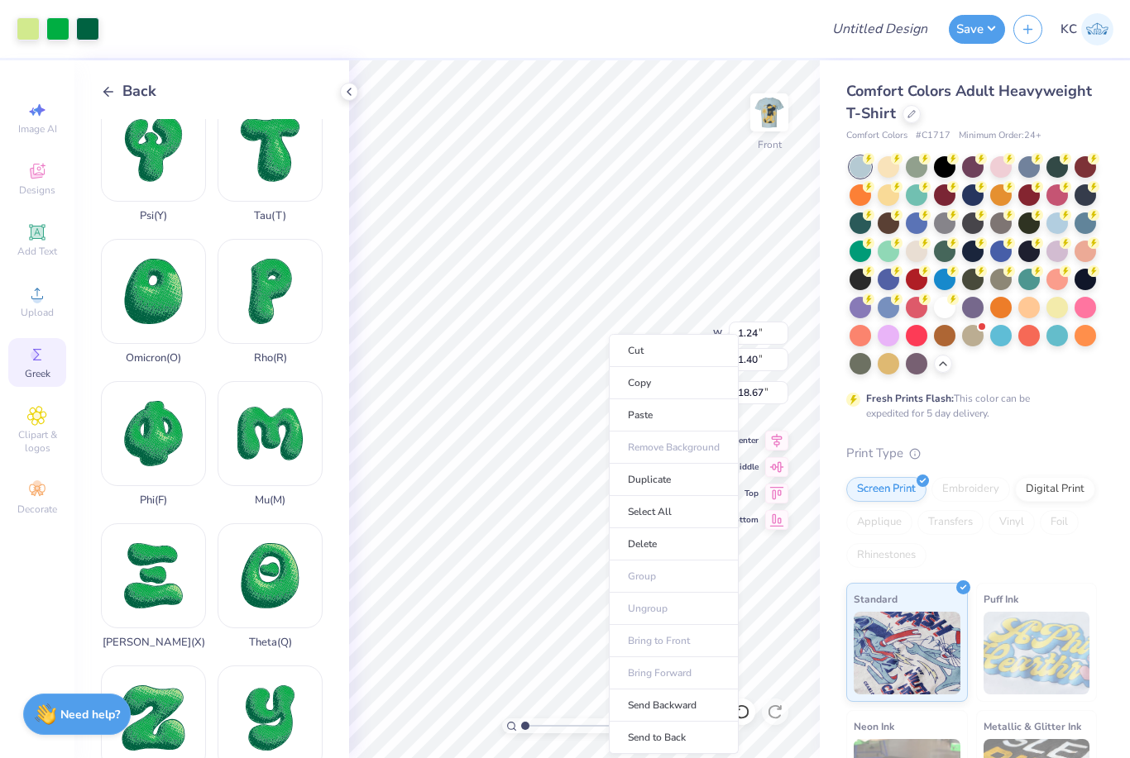
type input "0.75"
type input "0.85"
type input "19.21"
type input "0.93"
type input "1.05"
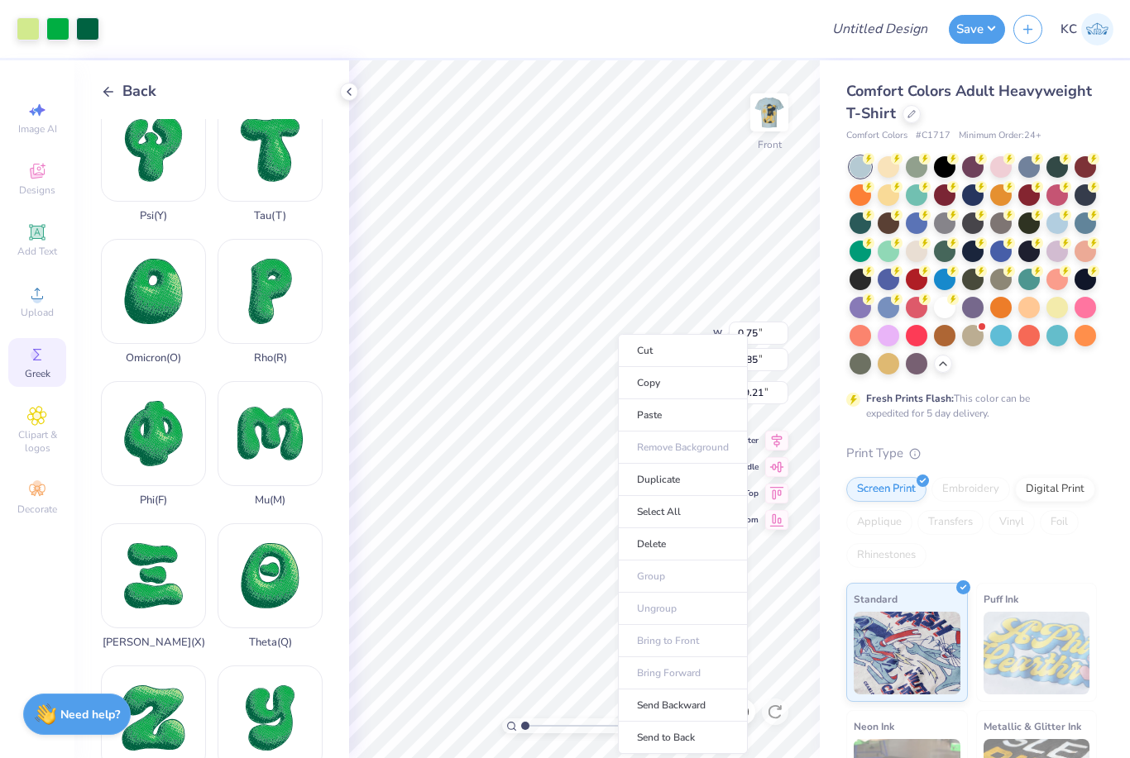
type input "19.02"
click at [735, 600] on ul "Cut Copy Paste Remove Background Duplicate Select All Delete Group Ungroup Brin…" at bounding box center [683, 544] width 130 height 420
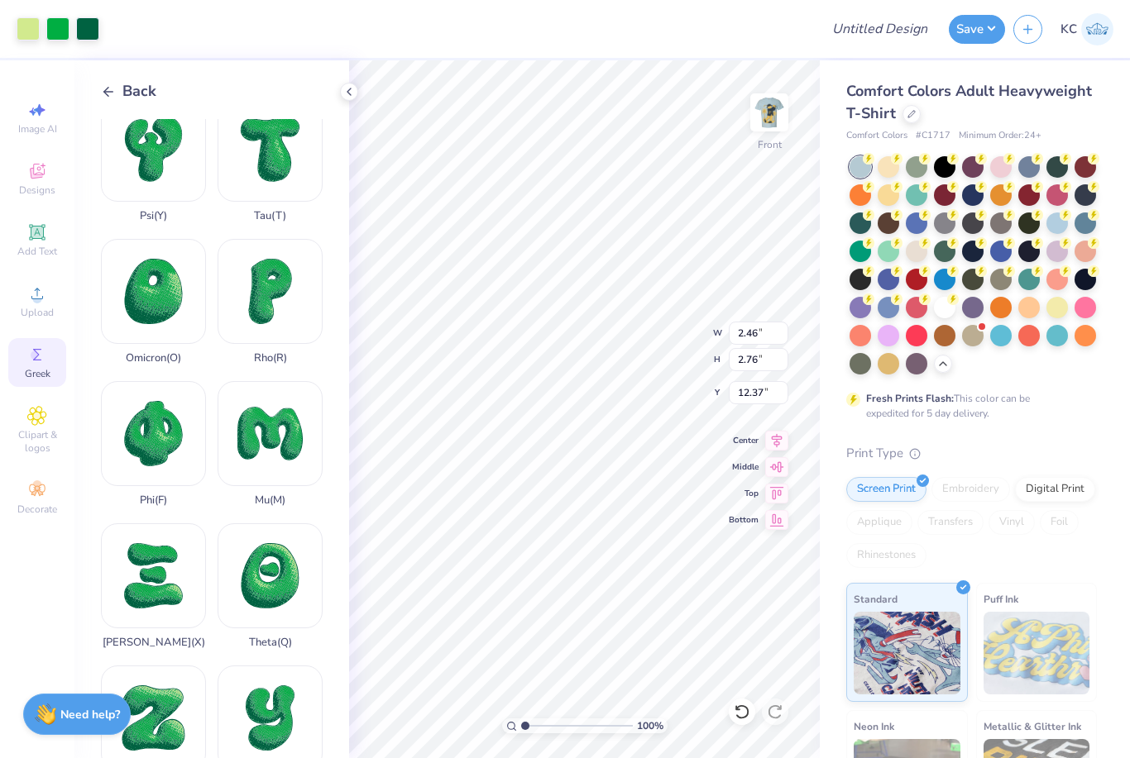
type input "1.23"
type input "1.38"
type input "13.75"
type input "18.68"
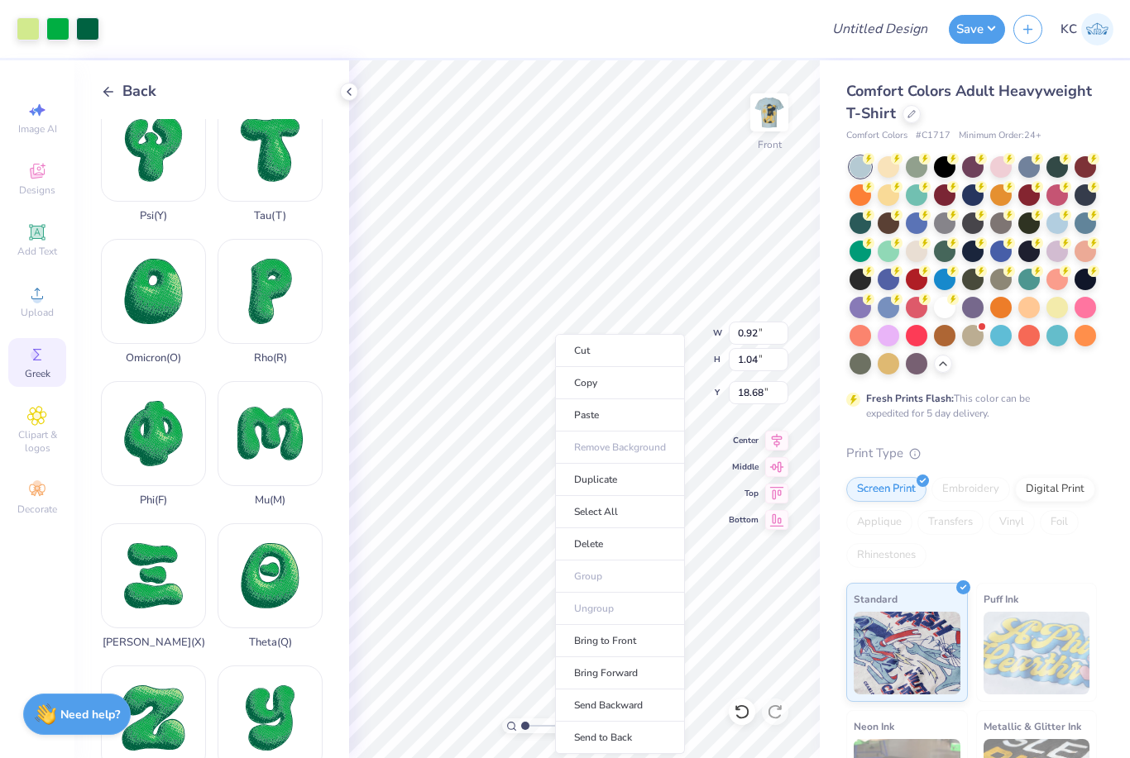
type input "0.92"
type input "1.04"
type input "19.03"
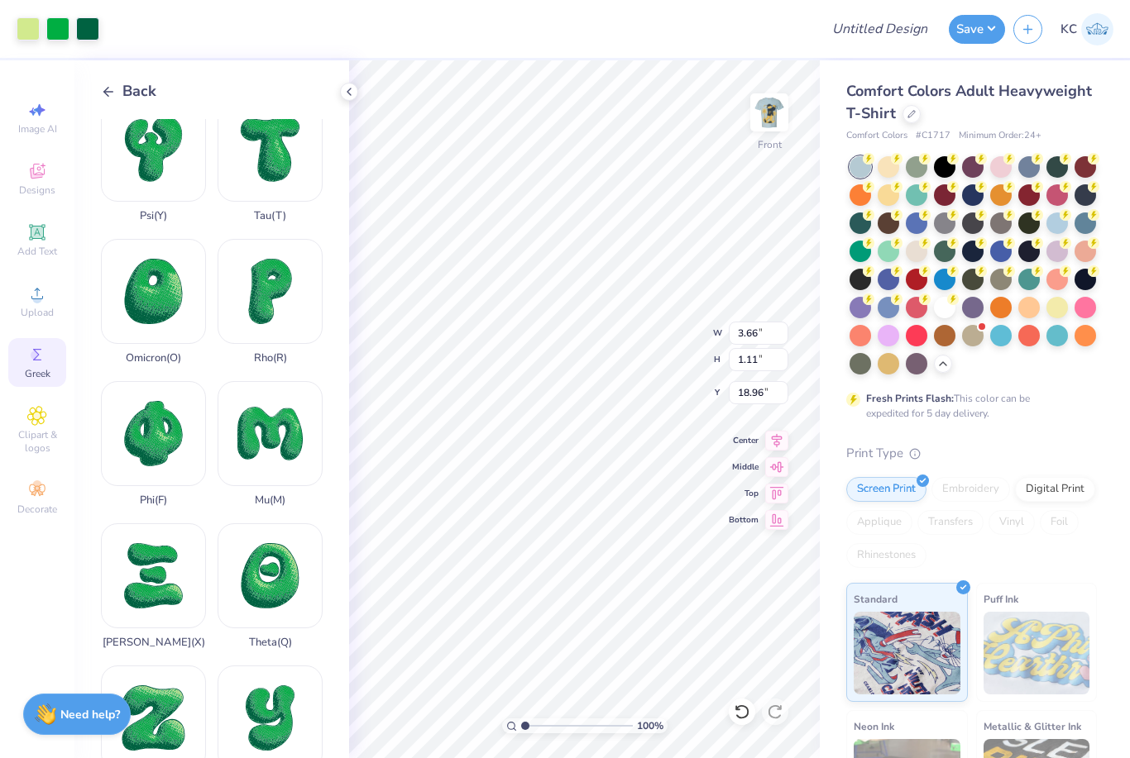
click at [23, 25] on div at bounding box center [28, 28] width 23 height 23
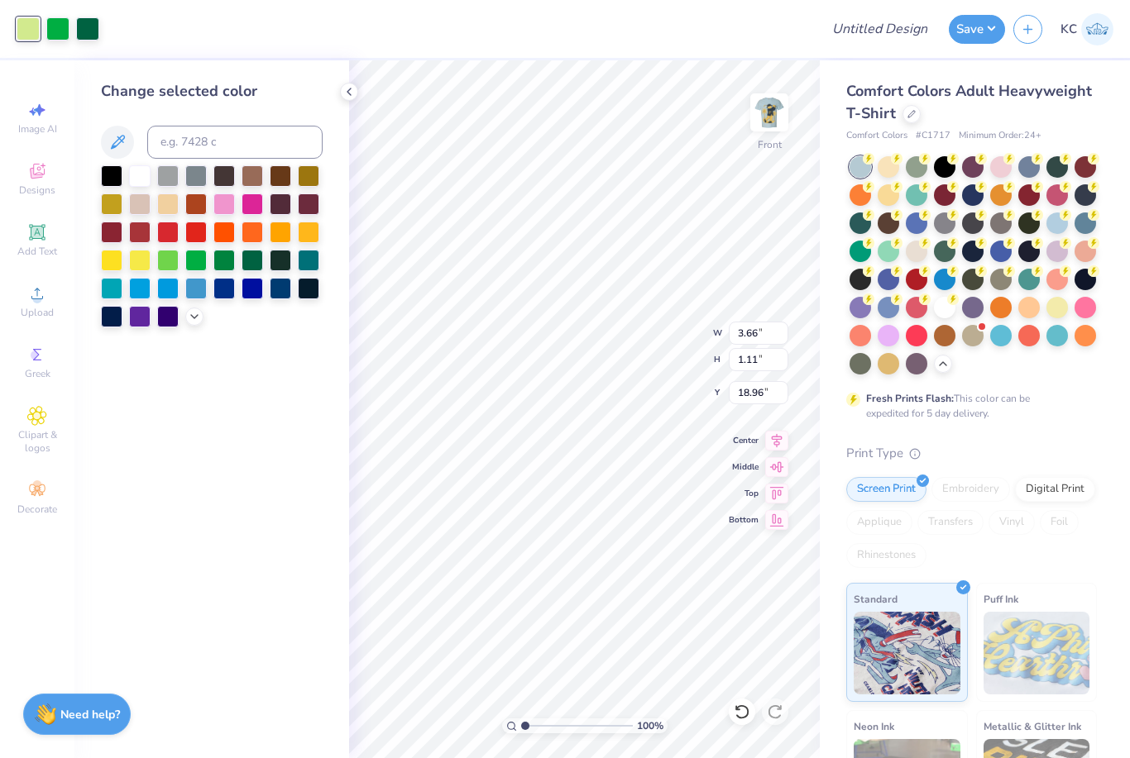
click at [192, 320] on icon at bounding box center [194, 316] width 13 height 13
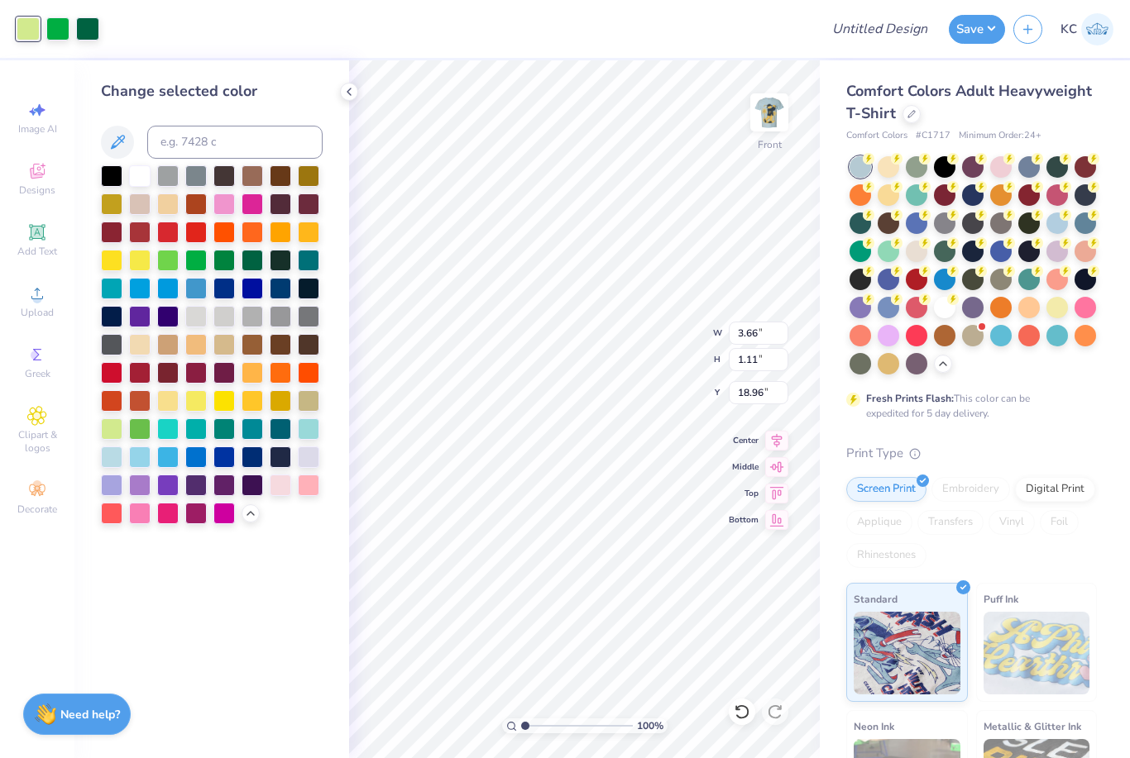
click at [282, 288] on div at bounding box center [281, 289] width 22 height 22
click at [55, 21] on div at bounding box center [57, 28] width 23 height 23
click at [279, 286] on div at bounding box center [281, 289] width 22 height 22
click at [59, 34] on div at bounding box center [57, 28] width 23 height 23
click at [281, 289] on div at bounding box center [281, 289] width 22 height 22
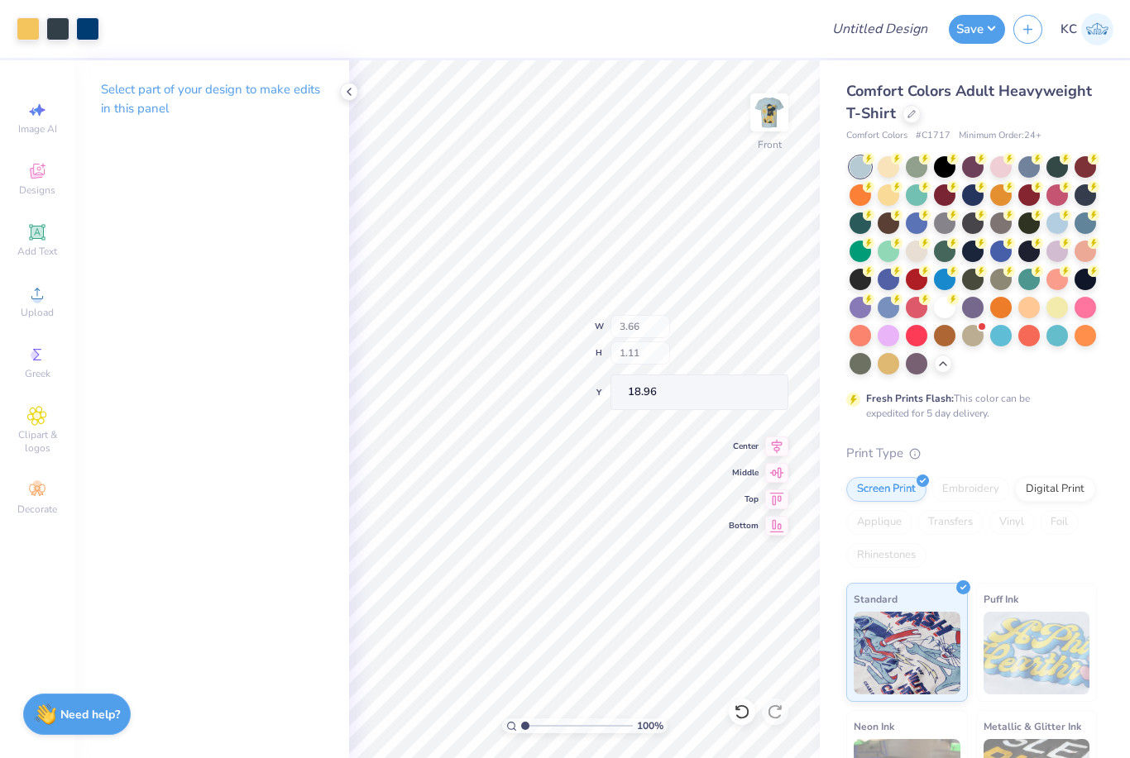
type input "18.63"
